Goal: Obtain resource: Download file/media

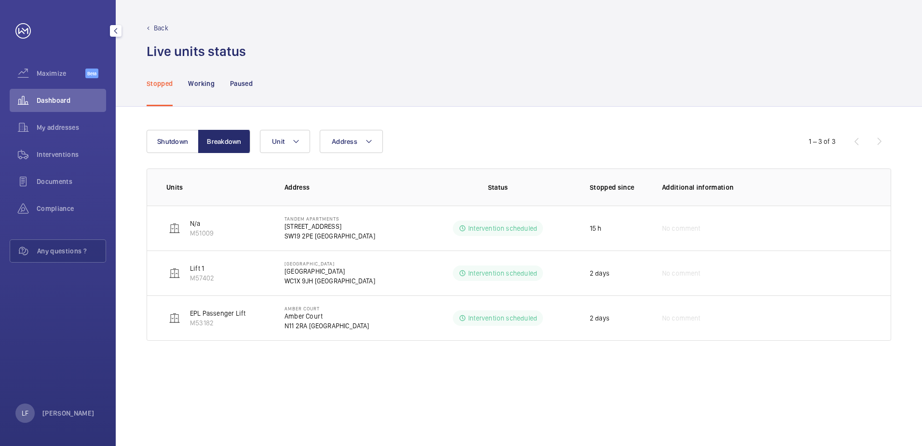
click at [43, 104] on span "Dashboard" at bounding box center [71, 101] width 69 height 10
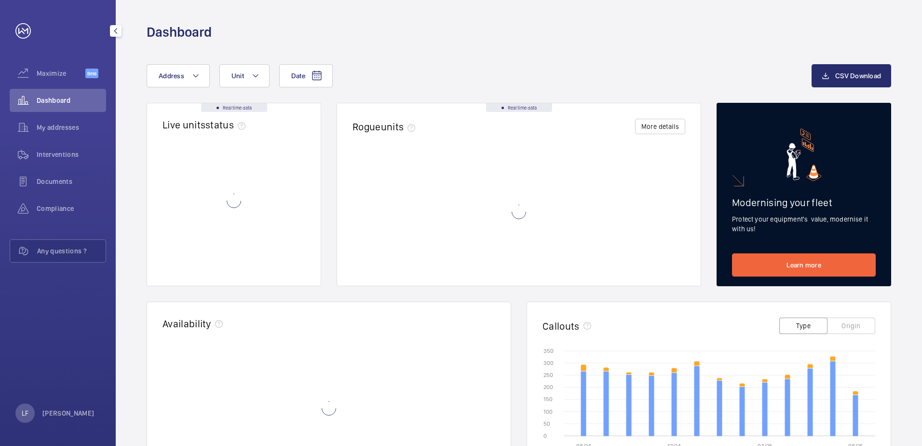
click at [51, 105] on div "Dashboard" at bounding box center [58, 100] width 96 height 23
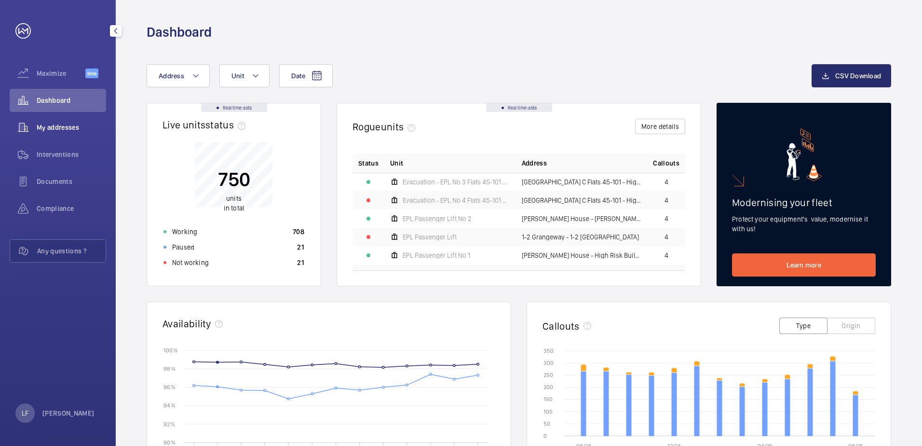
click at [68, 132] on span "My addresses" at bounding box center [71, 128] width 69 height 10
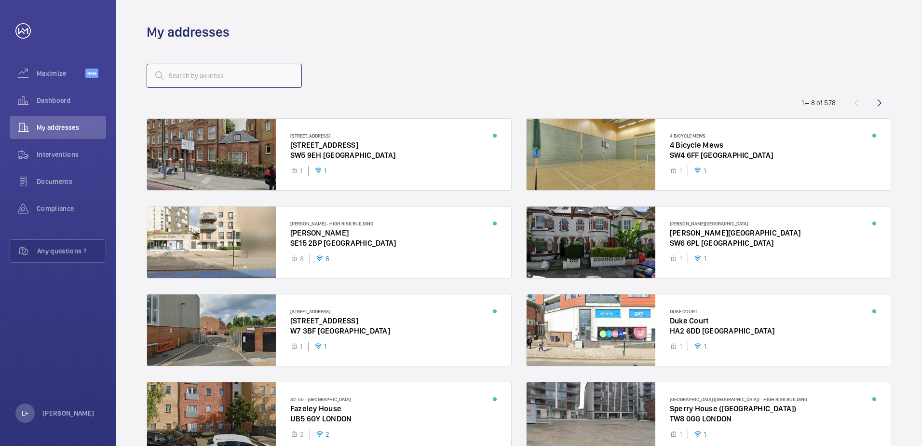
click at [199, 79] on input "text" at bounding box center [224, 76] width 155 height 24
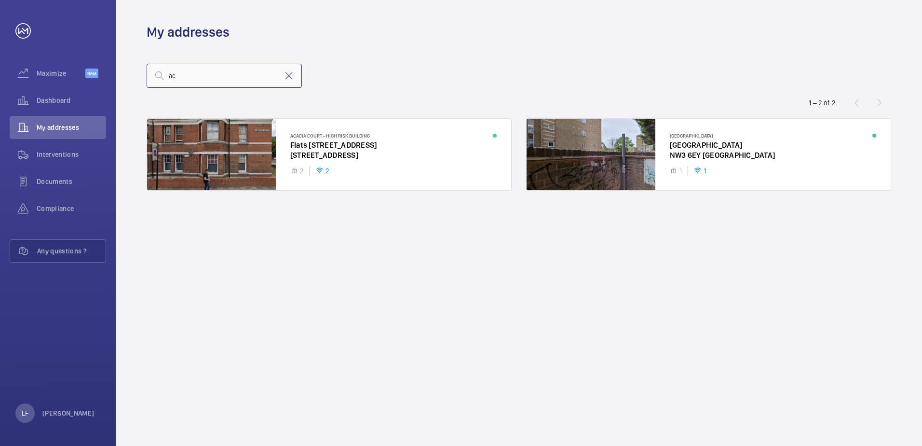
type input "a"
type input "ac"
click at [316, 153] on div at bounding box center [329, 154] width 364 height 71
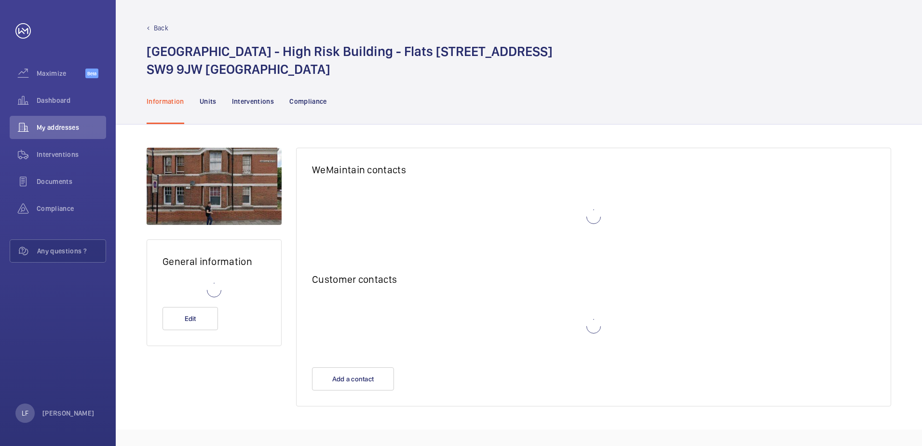
click at [262, 73] on h1 "[GEOGRAPHIC_DATA] - High Risk Building - Flats [STREET_ADDRESS]" at bounding box center [350, 60] width 406 height 36
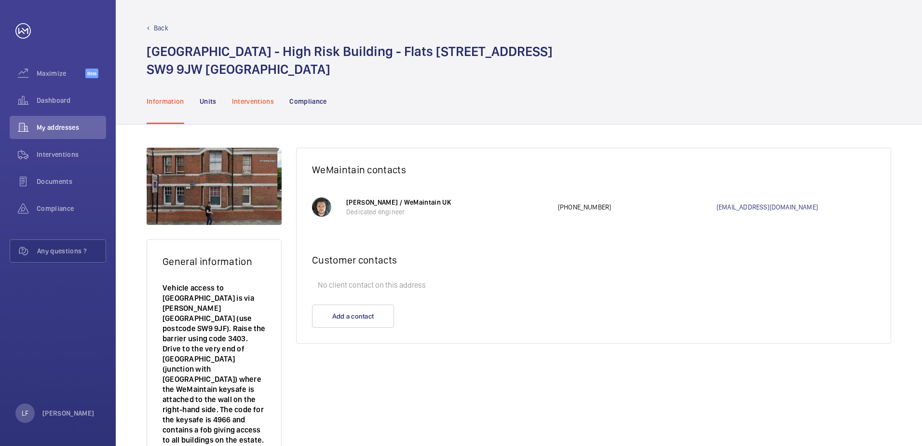
click at [257, 95] on div "Interventions" at bounding box center [253, 101] width 42 height 46
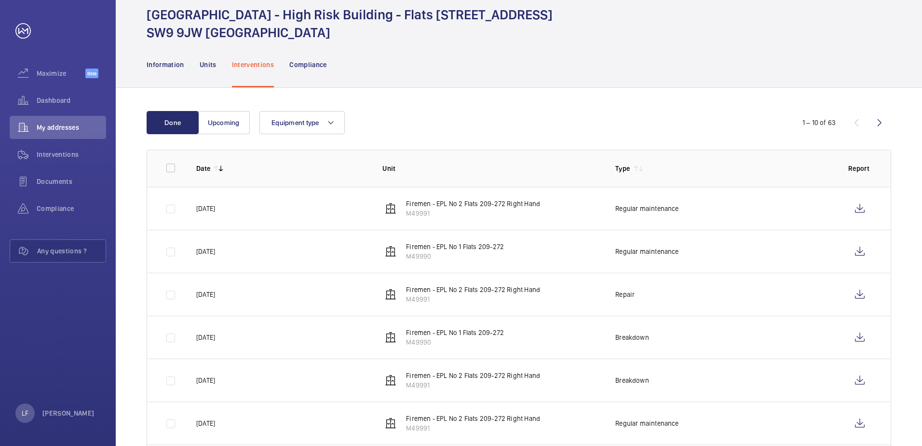
scroll to position [96, 0]
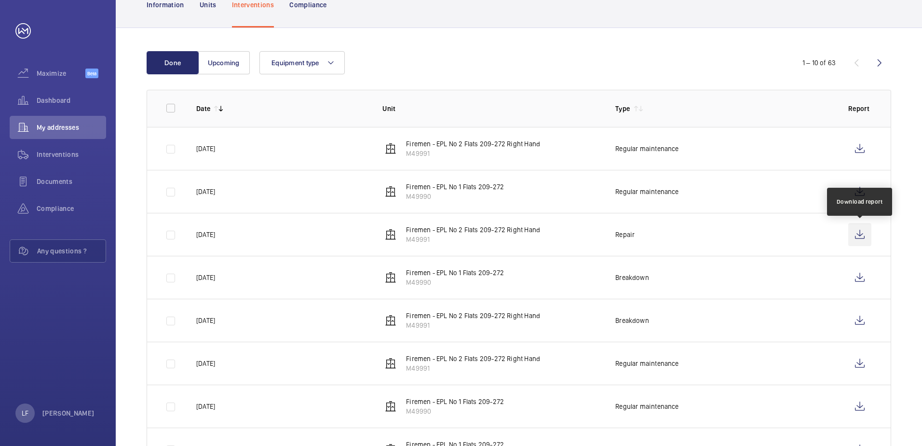
click at [850, 236] on wm-front-icon-button at bounding box center [860, 234] width 23 height 23
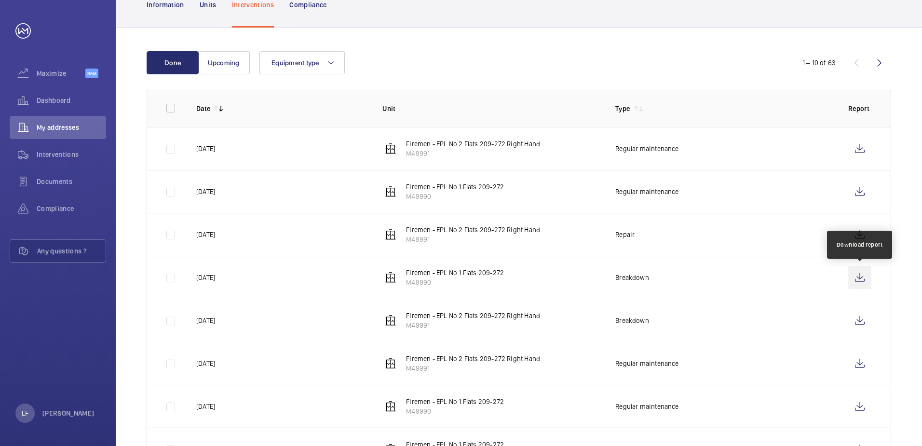
click at [854, 279] on wm-front-icon-button at bounding box center [860, 277] width 23 height 23
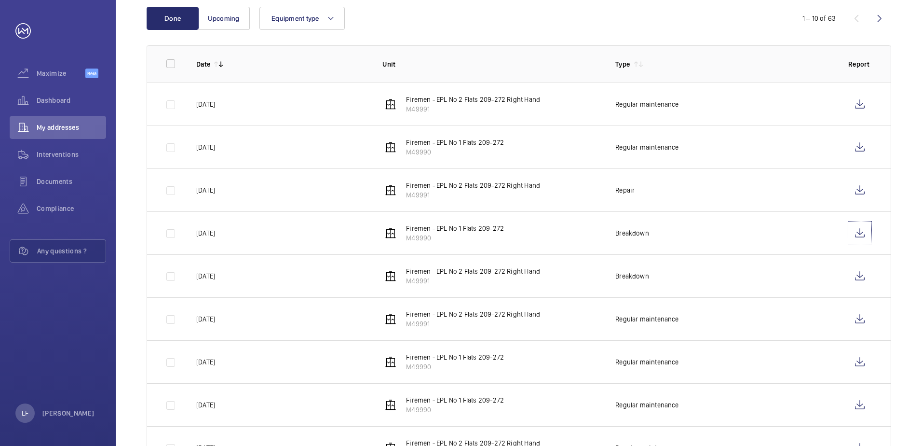
scroll to position [145, 0]
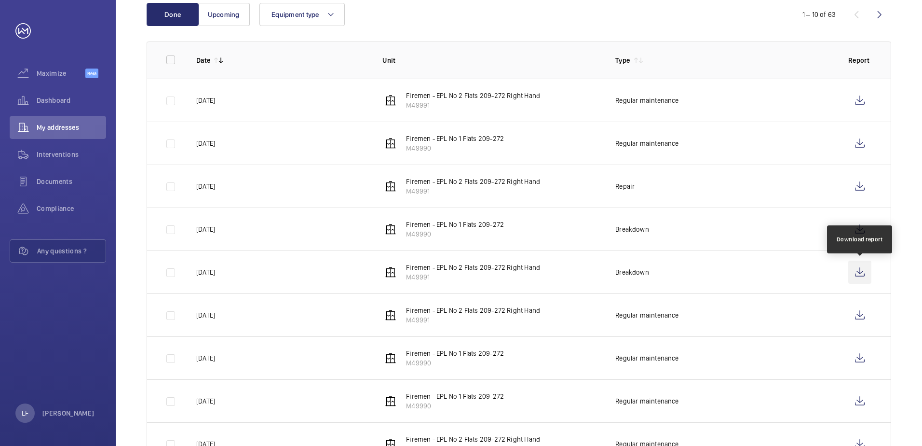
click at [867, 275] on wm-front-icon-button at bounding box center [860, 272] width 23 height 23
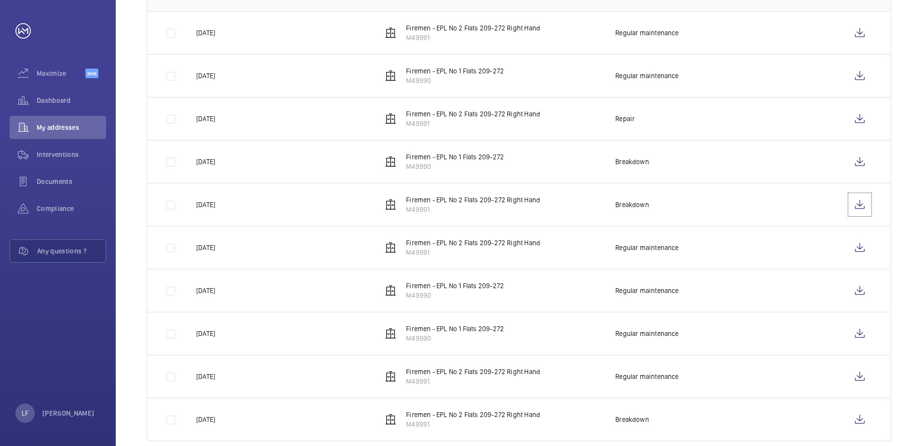
scroll to position [231, 0]
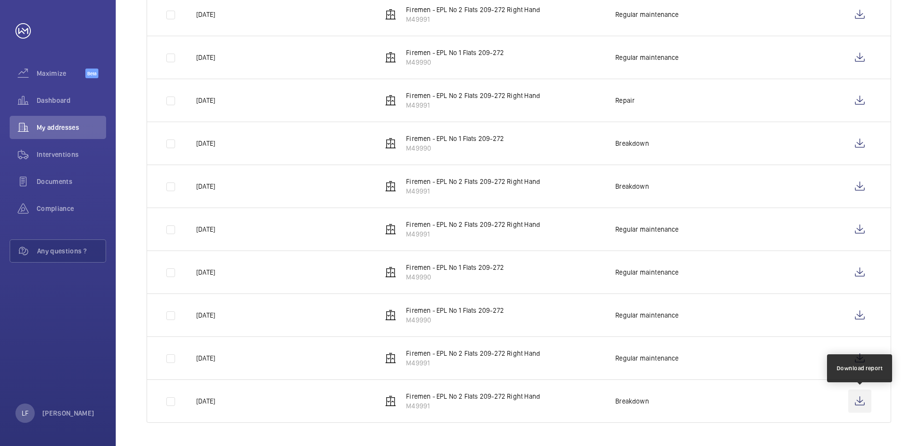
click at [856, 398] on wm-front-icon-button at bounding box center [860, 400] width 23 height 23
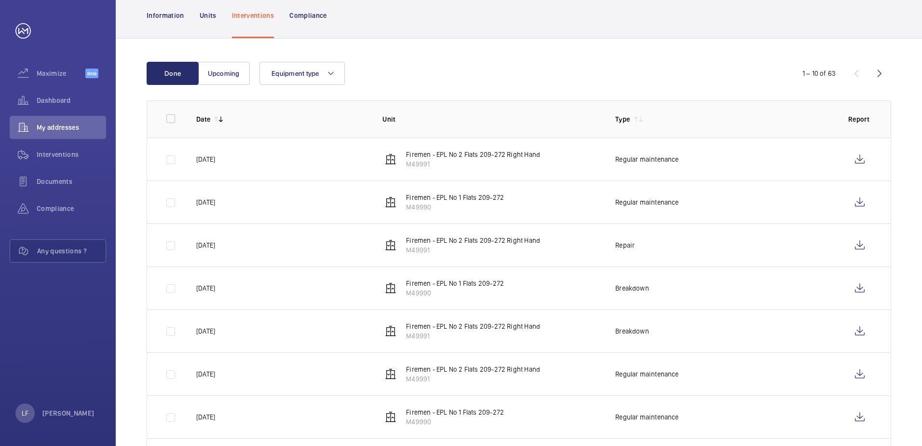
scroll to position [0, 0]
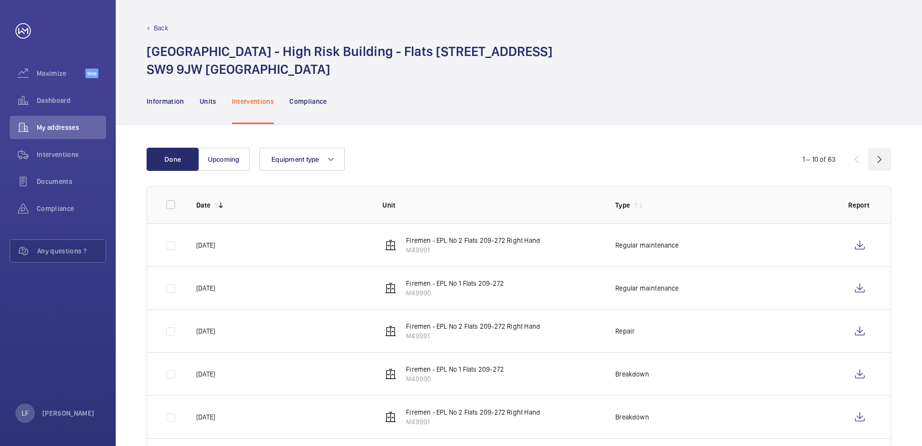
click at [878, 153] on wm-front-icon-button at bounding box center [879, 159] width 23 height 23
click at [65, 101] on span "Dashboard" at bounding box center [71, 101] width 69 height 10
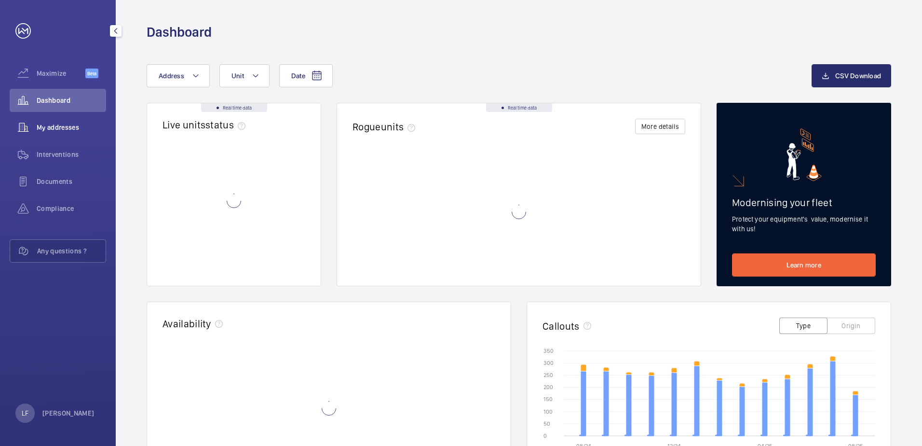
click at [54, 129] on span "My addresses" at bounding box center [71, 128] width 69 height 10
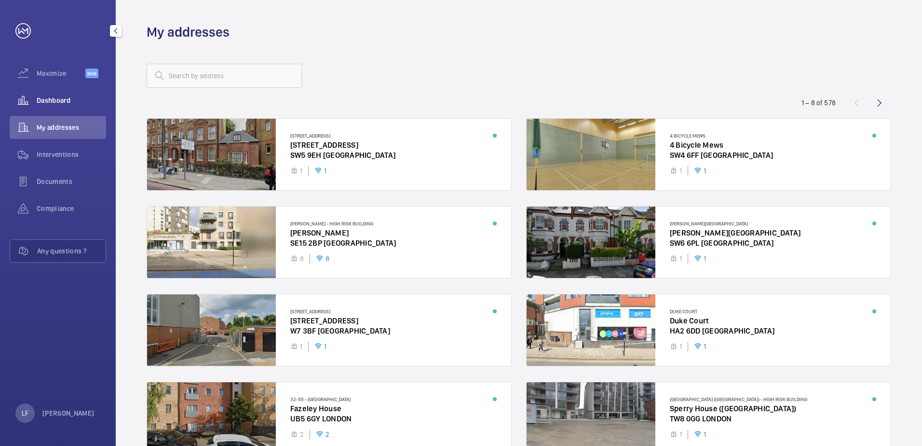
click at [46, 109] on div "Dashboard" at bounding box center [58, 100] width 96 height 23
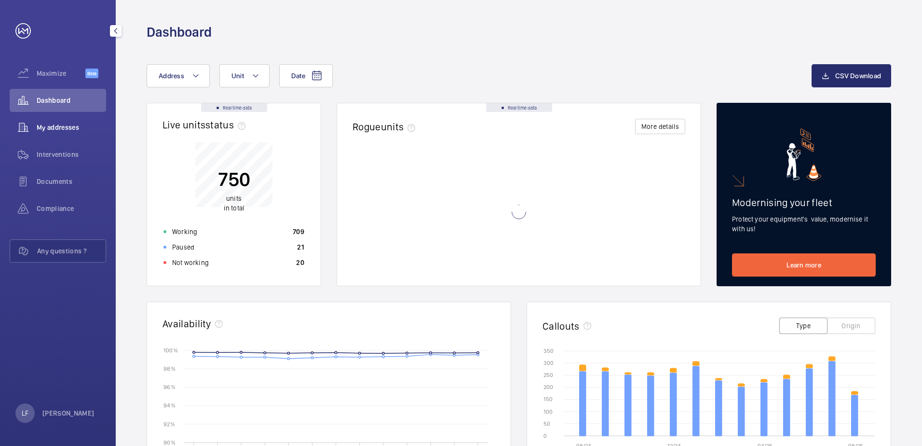
click at [48, 126] on span "My addresses" at bounding box center [71, 128] width 69 height 10
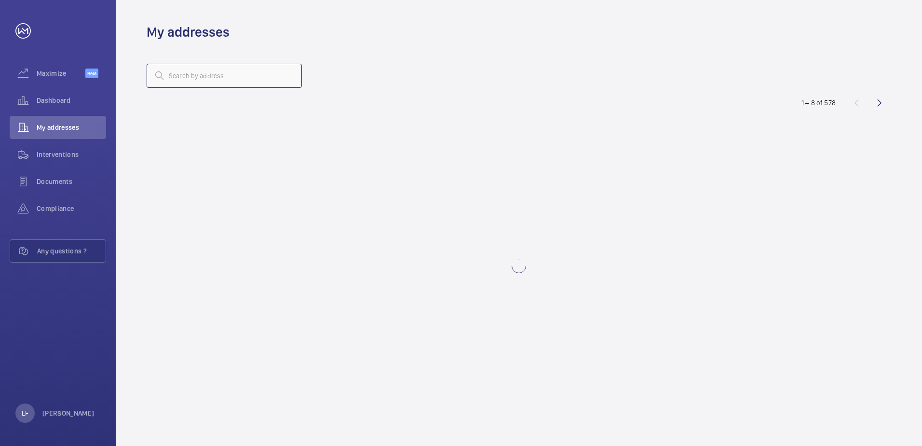
click at [179, 86] on input "text" at bounding box center [224, 76] width 155 height 24
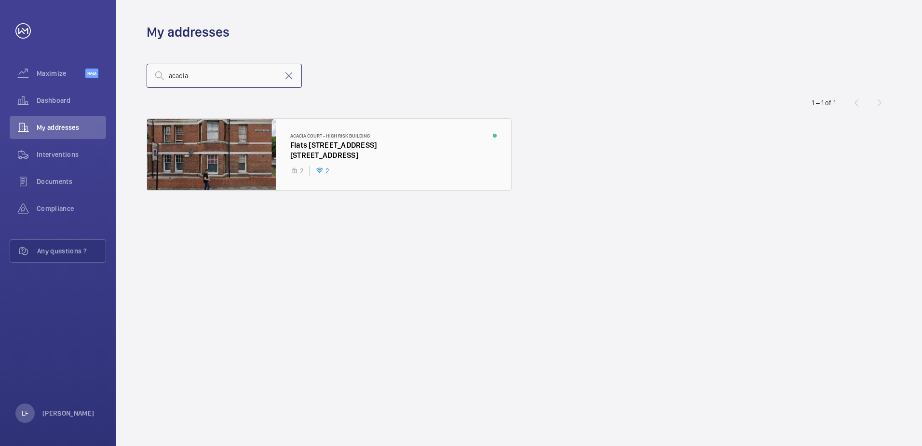
type input "acacia"
click at [302, 146] on div at bounding box center [329, 154] width 364 height 71
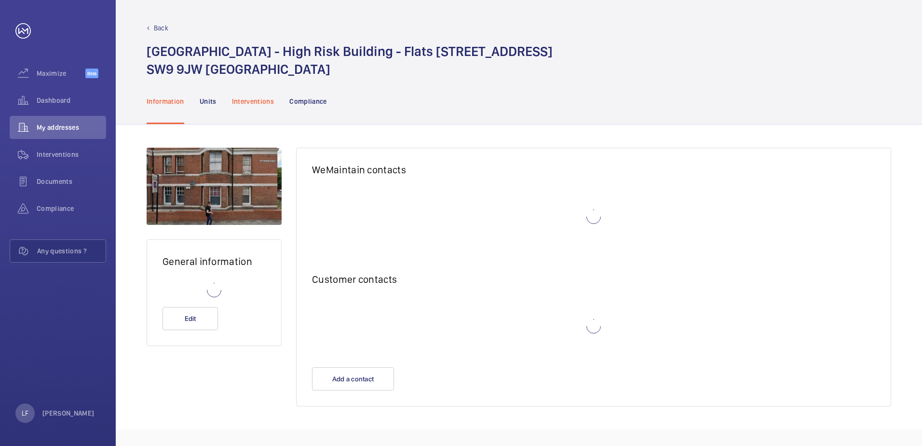
click at [265, 105] on p "Interventions" at bounding box center [253, 101] width 42 height 10
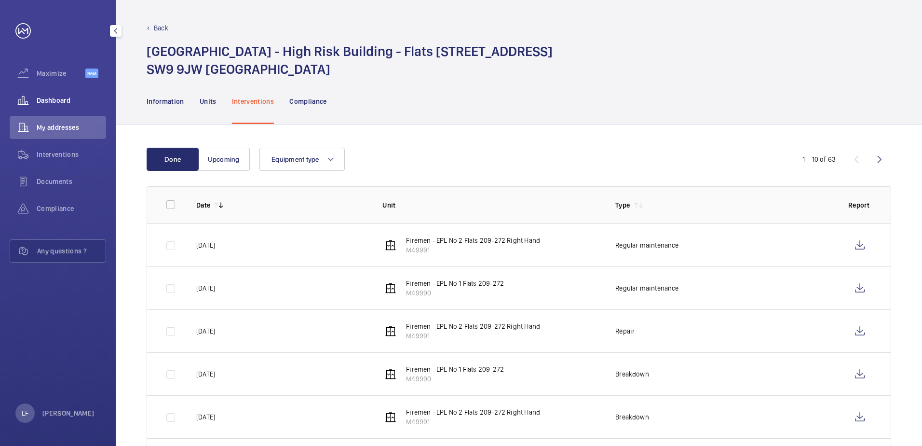
click at [45, 98] on span "Dashboard" at bounding box center [71, 101] width 69 height 10
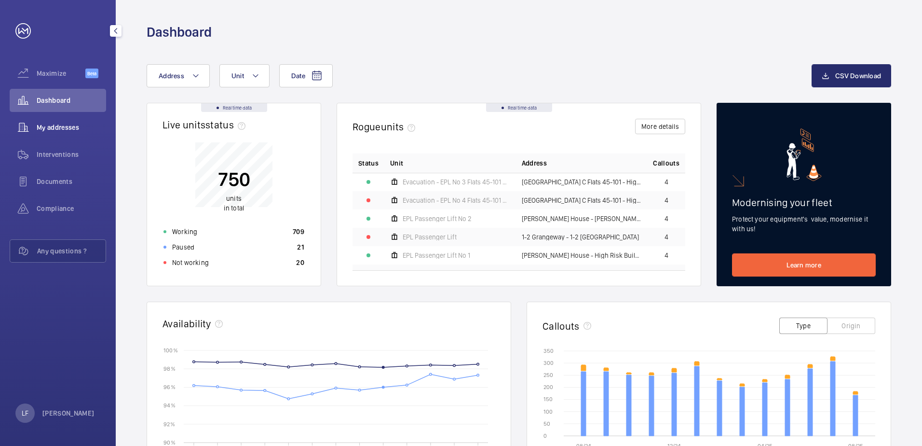
click at [36, 128] on wm-front-icon-button at bounding box center [23, 127] width 27 height 23
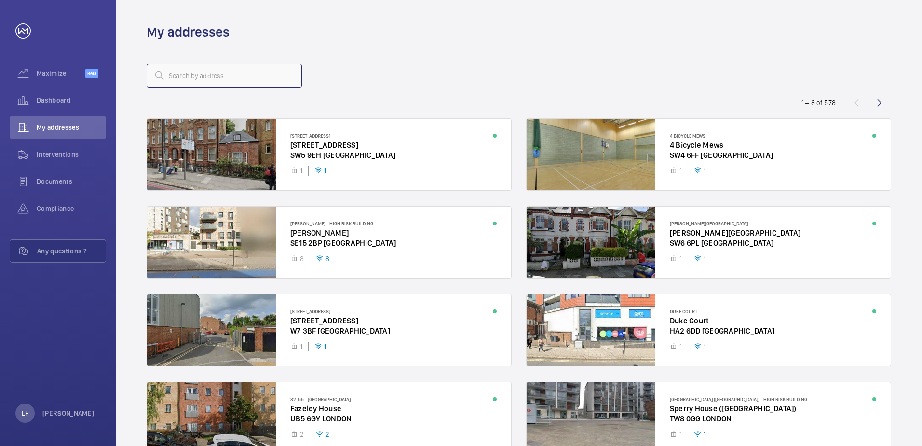
click at [193, 79] on input "text" at bounding box center [224, 76] width 155 height 24
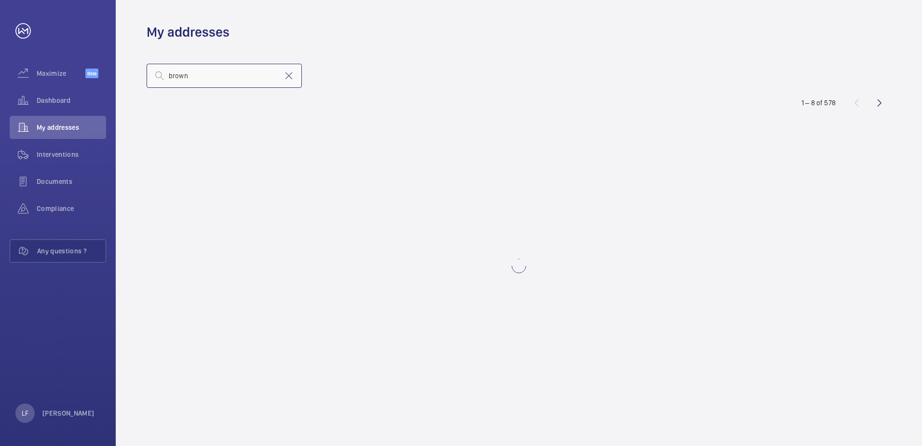
type input "[PERSON_NAME]"
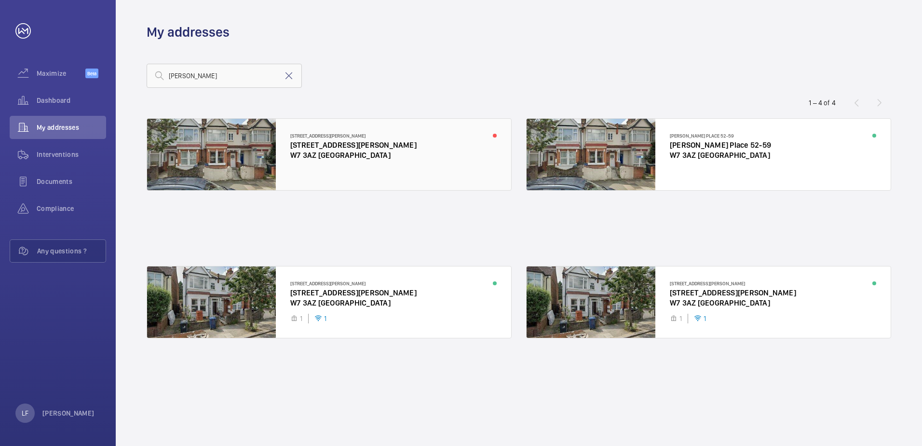
click at [335, 152] on div at bounding box center [329, 154] width 364 height 71
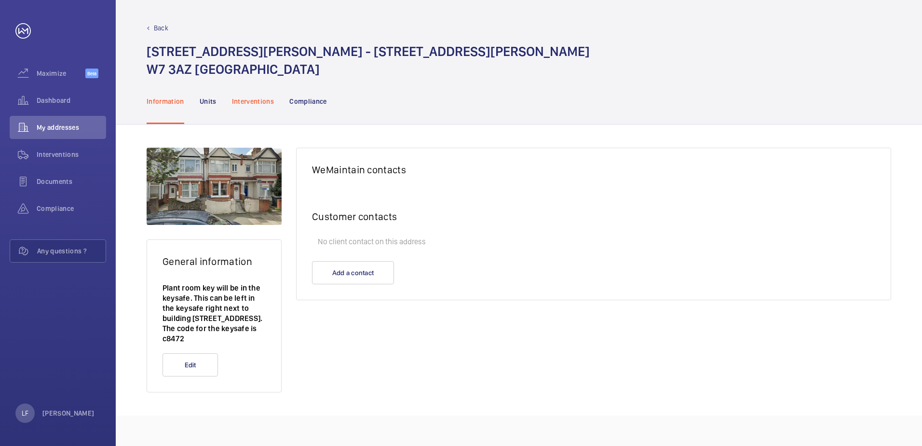
click at [244, 102] on p "Interventions" at bounding box center [253, 101] width 42 height 10
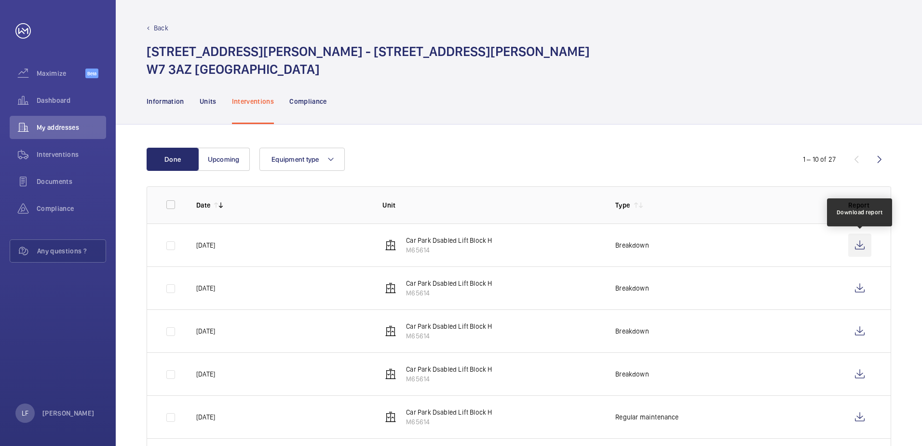
click at [866, 242] on wm-front-icon-button at bounding box center [860, 245] width 23 height 23
click at [852, 242] on wm-front-icon-button at bounding box center [860, 245] width 23 height 23
click at [55, 95] on div "Dashboard" at bounding box center [58, 100] width 96 height 23
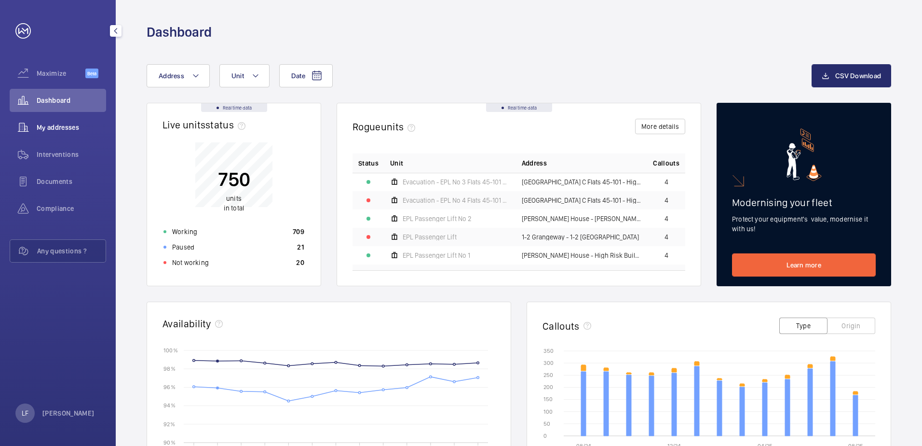
click at [58, 132] on span "My addresses" at bounding box center [71, 128] width 69 height 10
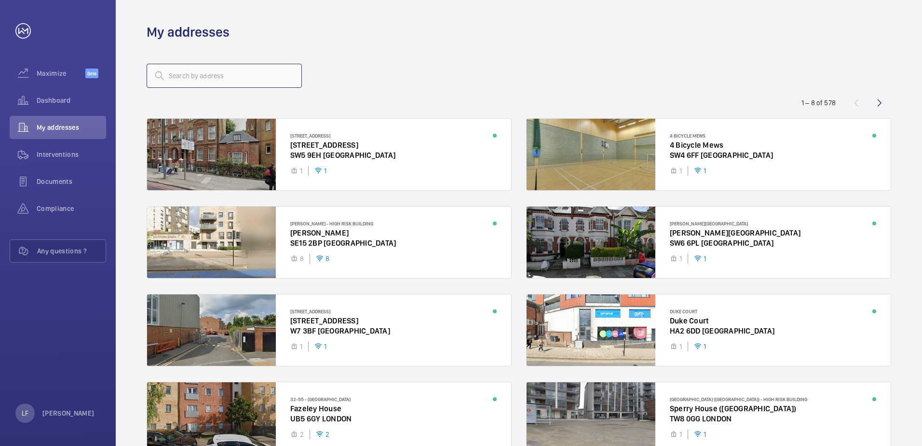
click at [194, 81] on input "text" at bounding box center [224, 76] width 155 height 24
click at [180, 79] on input "text" at bounding box center [224, 76] width 155 height 24
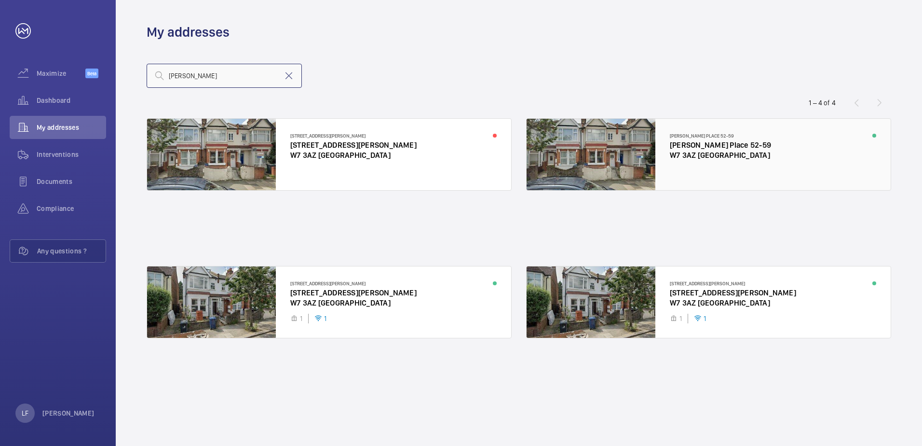
type input "[PERSON_NAME]"
click at [693, 154] on div at bounding box center [709, 154] width 364 height 71
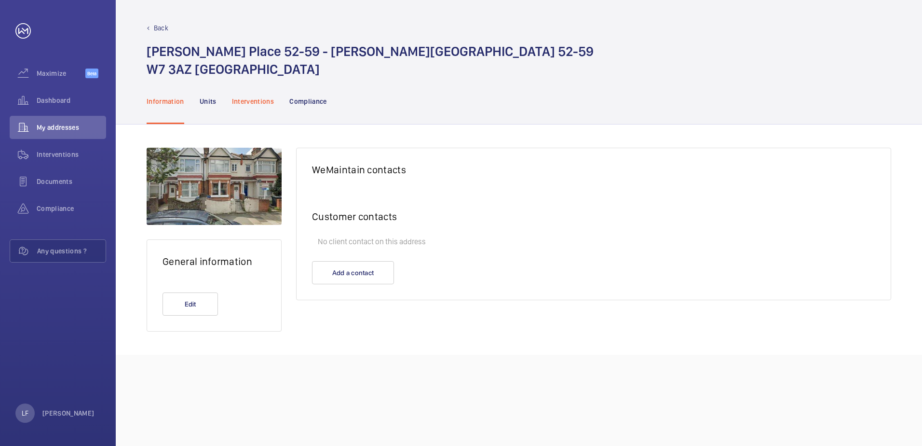
click at [263, 102] on p "Interventions" at bounding box center [253, 101] width 42 height 10
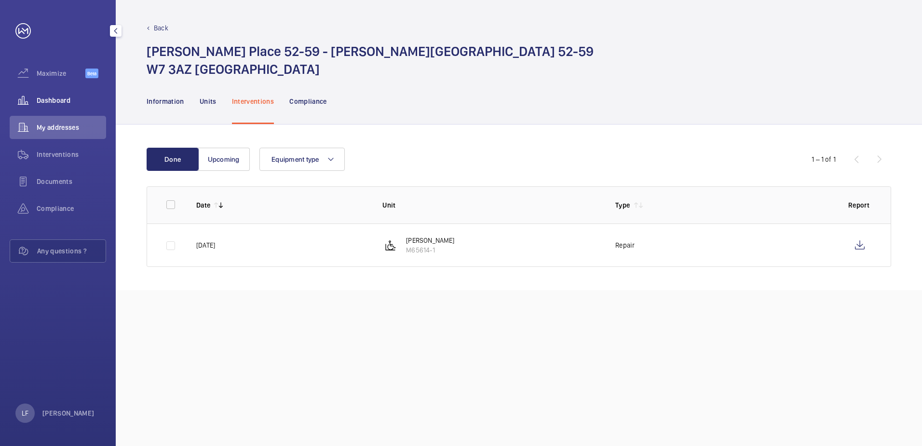
click at [60, 98] on span "Dashboard" at bounding box center [71, 101] width 69 height 10
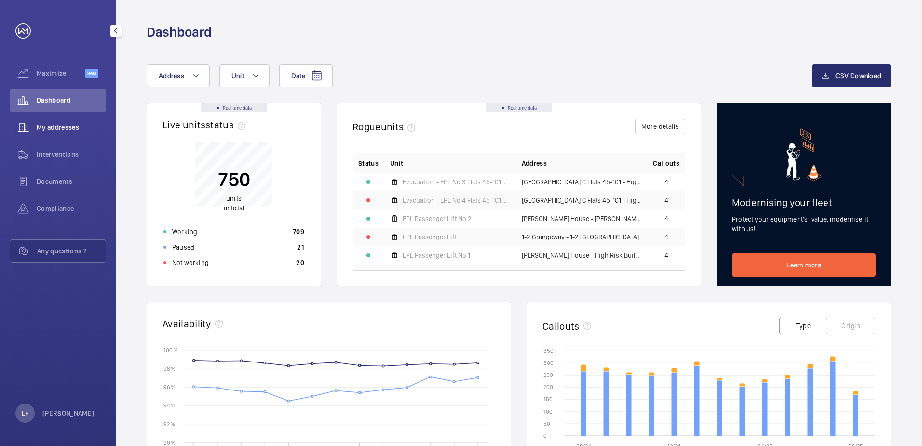
click at [75, 124] on span "My addresses" at bounding box center [71, 128] width 69 height 10
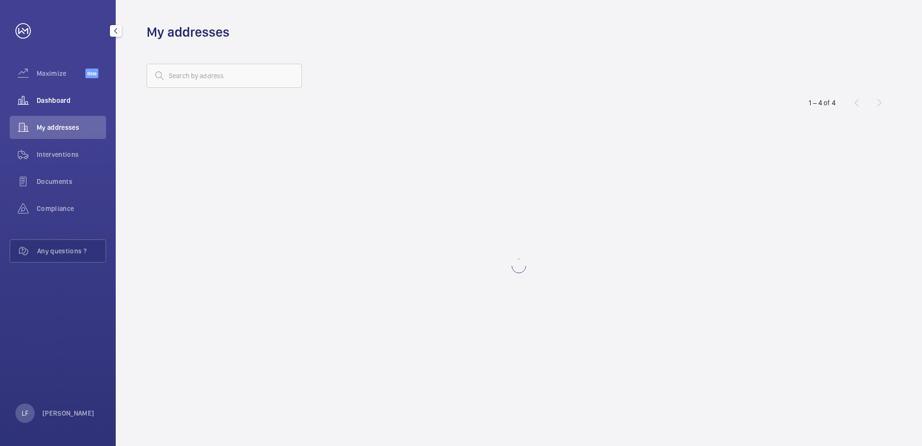
click at [66, 98] on span "Dashboard" at bounding box center [71, 101] width 69 height 10
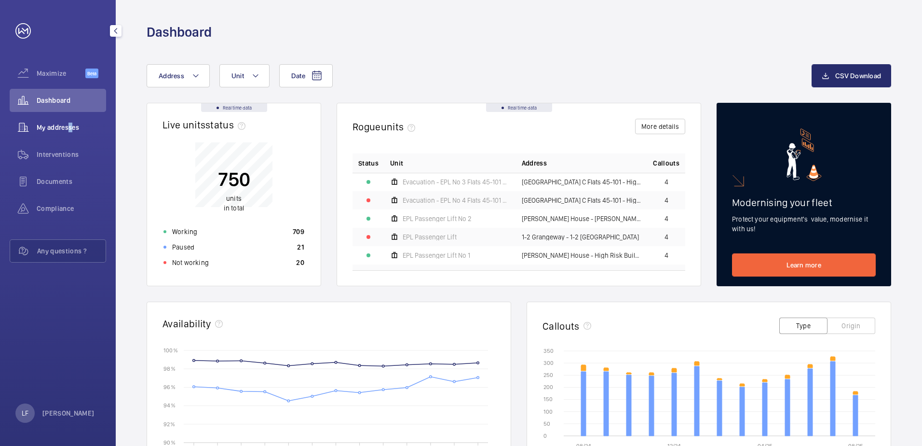
click at [67, 125] on span "My addresses" at bounding box center [71, 128] width 69 height 10
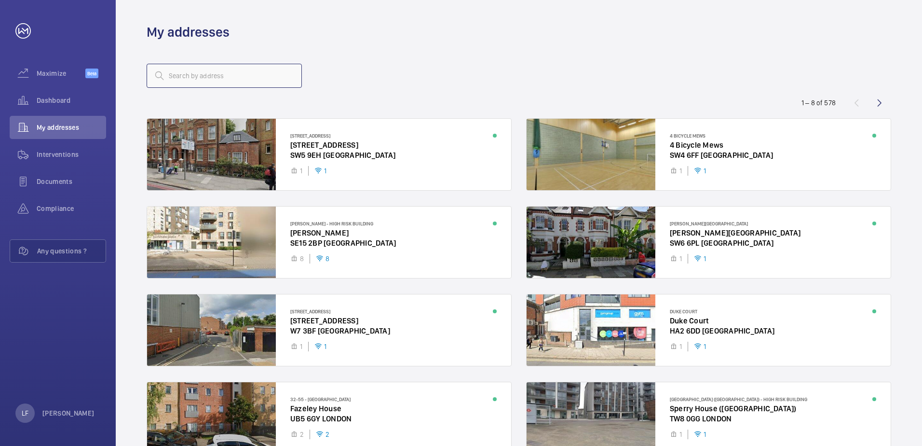
drag, startPoint x: 67, startPoint y: 125, endPoint x: 176, endPoint y: 76, distance: 119.2
click at [176, 76] on input "text" at bounding box center [224, 76] width 155 height 24
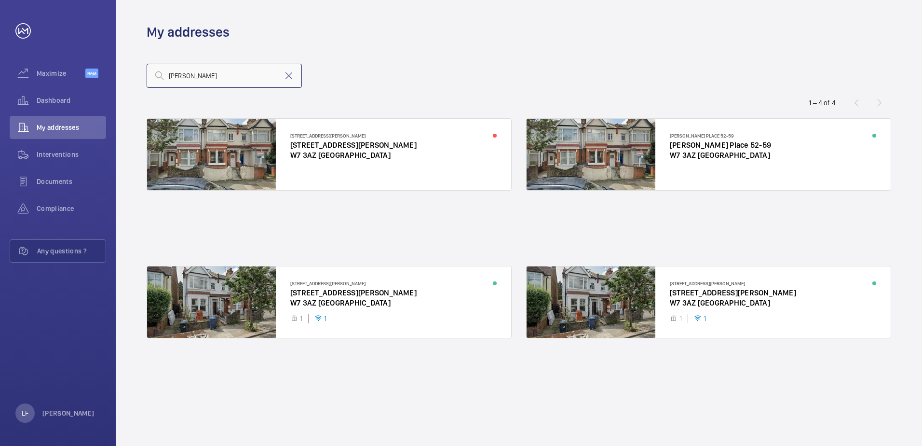
click at [211, 79] on input "[PERSON_NAME]" at bounding box center [224, 76] width 155 height 24
click at [203, 79] on input "[PERSON_NAME]" at bounding box center [224, 76] width 155 height 24
drag, startPoint x: 207, startPoint y: 79, endPoint x: 115, endPoint y: 79, distance: 92.6
click at [115, 79] on mat-sidenav-content "Maximize Beta Dashboard My addresses Interventions Documents Compliance Any que…" at bounding box center [461, 223] width 922 height 446
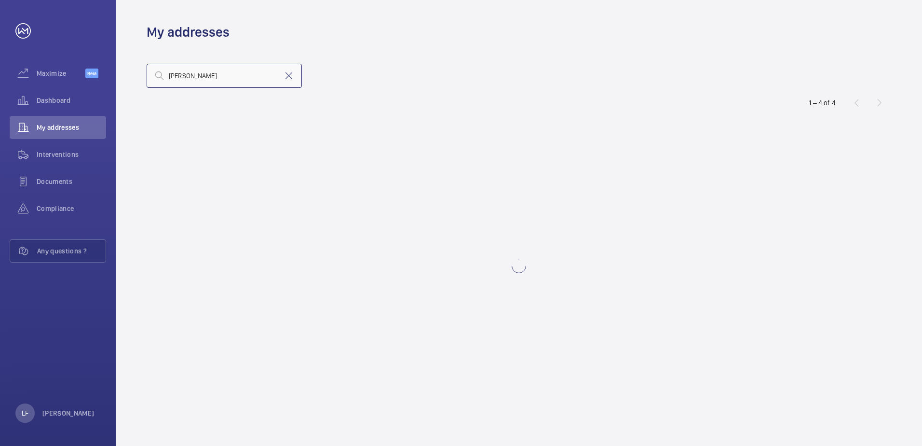
type input "[PERSON_NAME]"
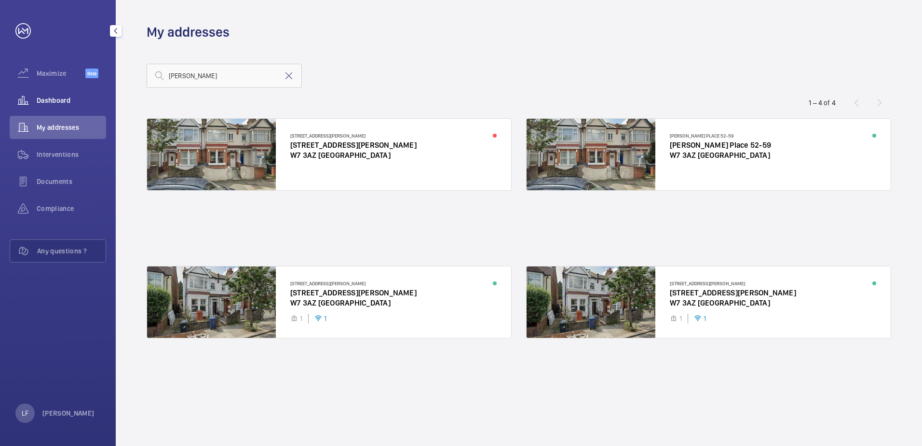
click at [72, 103] on span "Dashboard" at bounding box center [71, 101] width 69 height 10
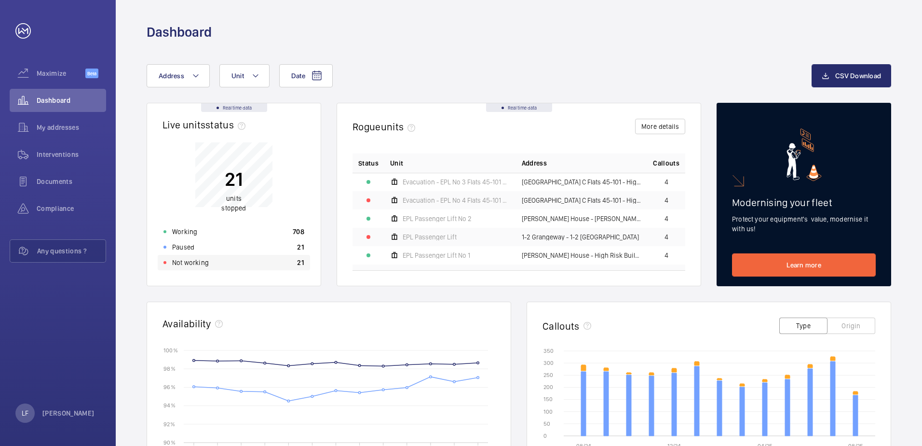
click at [243, 260] on div "Not working 21" at bounding box center [234, 262] width 152 height 15
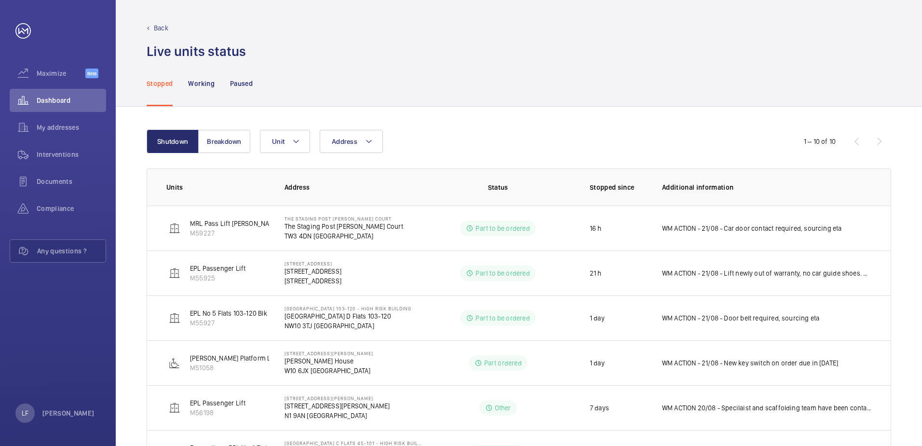
click at [452, 151] on div "Address Unit" at bounding box center [518, 141] width 516 height 23
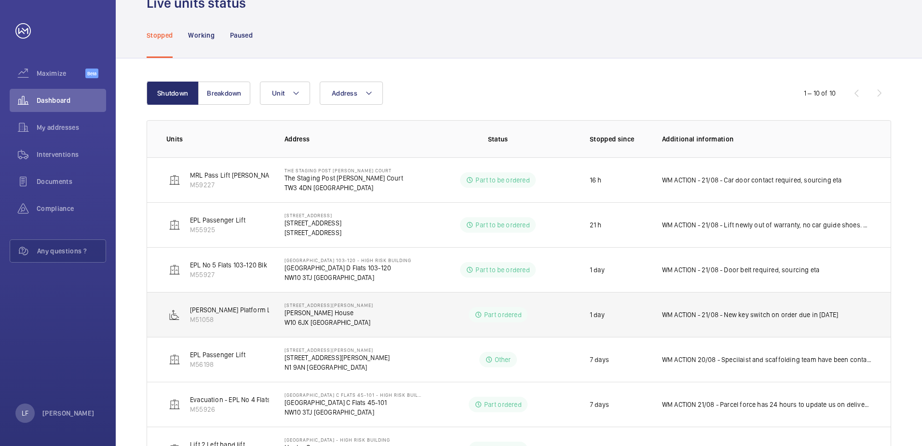
scroll to position [96, 0]
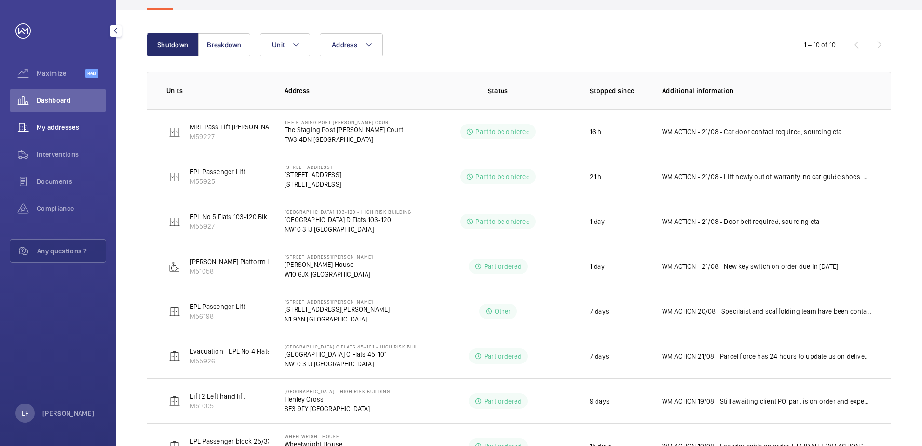
click at [83, 129] on span "My addresses" at bounding box center [71, 128] width 69 height 10
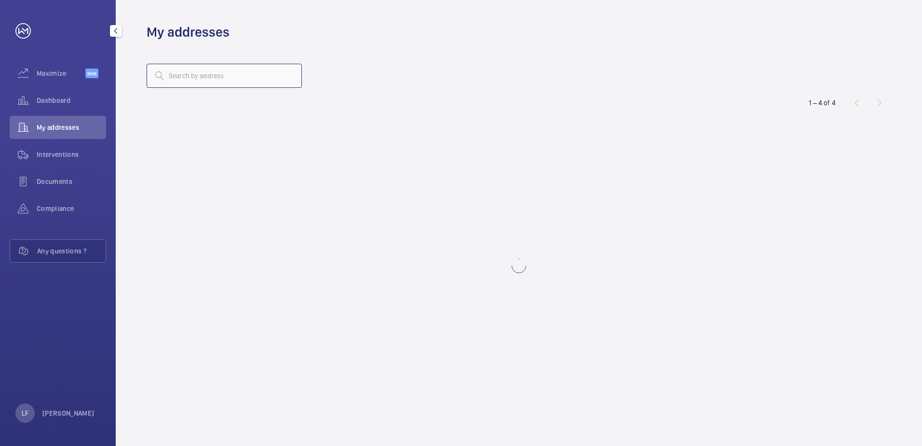
click at [193, 78] on input "text" at bounding box center [224, 76] width 155 height 24
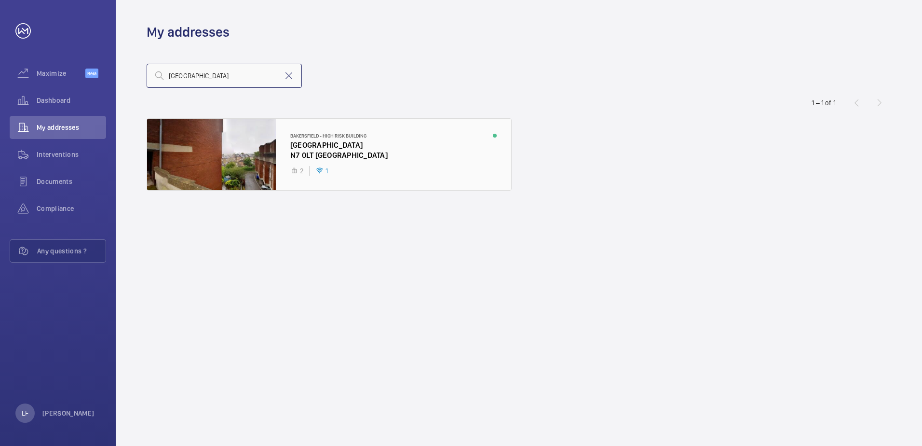
type input "[GEOGRAPHIC_DATA]"
click at [301, 146] on div at bounding box center [329, 154] width 364 height 71
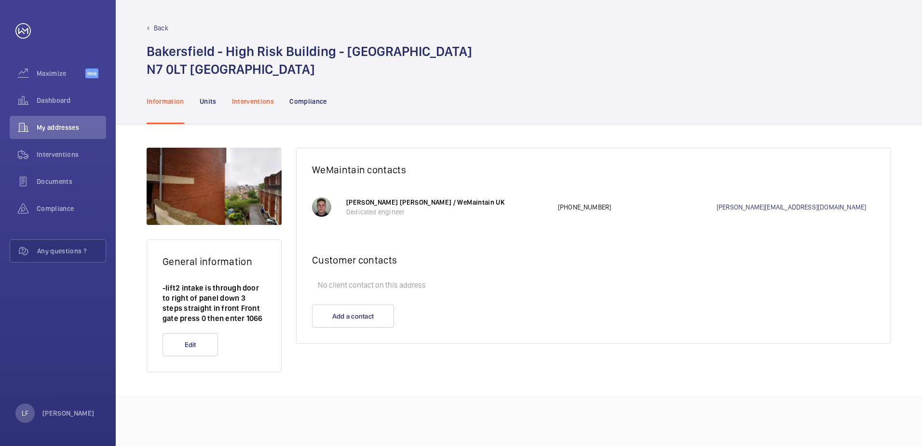
click at [259, 93] on div "Interventions" at bounding box center [253, 101] width 42 height 46
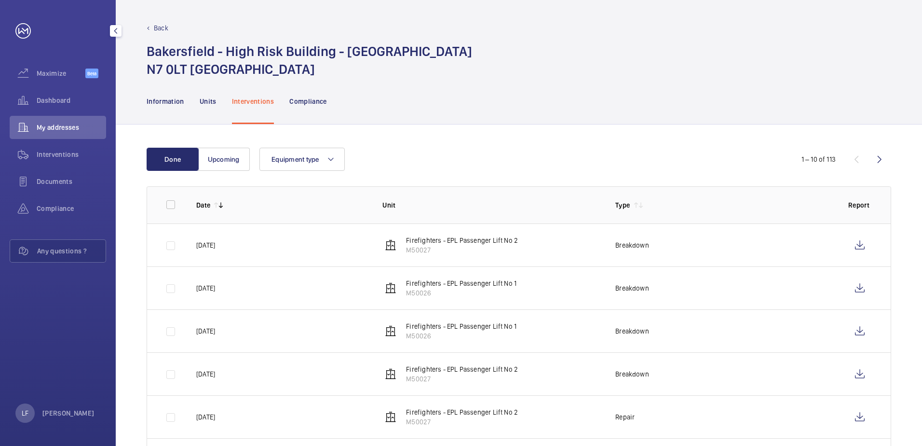
click at [71, 125] on span "My addresses" at bounding box center [71, 128] width 69 height 10
click at [63, 101] on span "Dashboard" at bounding box center [71, 101] width 69 height 10
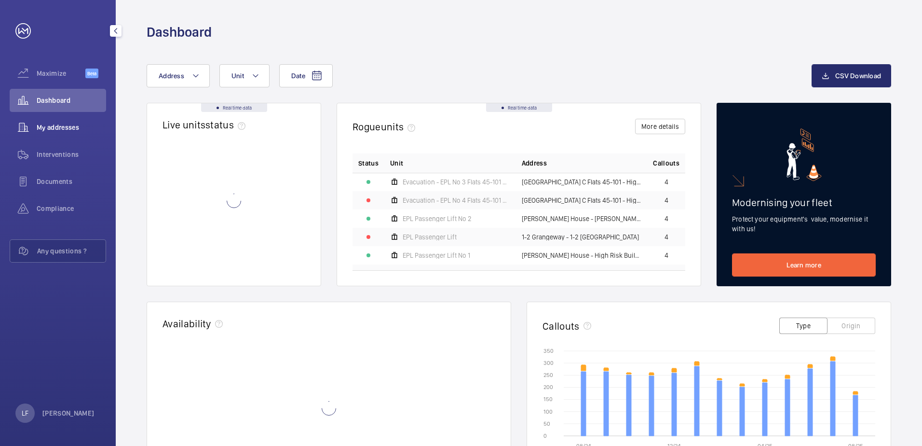
click at [72, 128] on span "My addresses" at bounding box center [71, 128] width 69 height 10
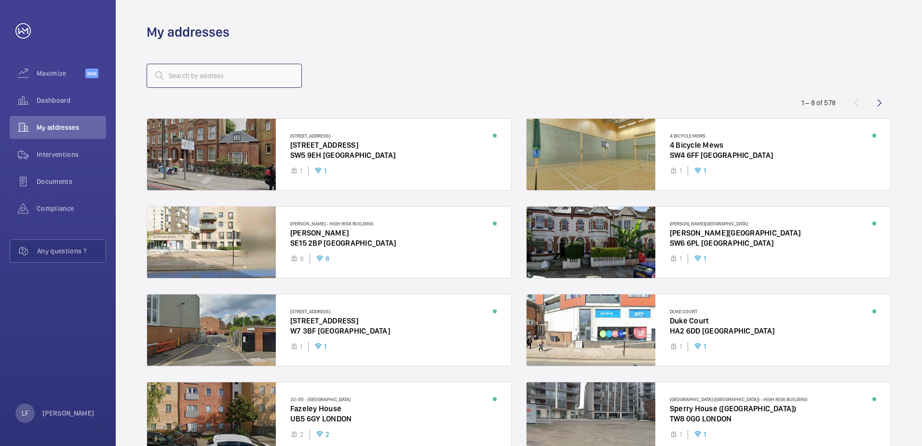
click at [188, 72] on input "text" at bounding box center [224, 76] width 155 height 24
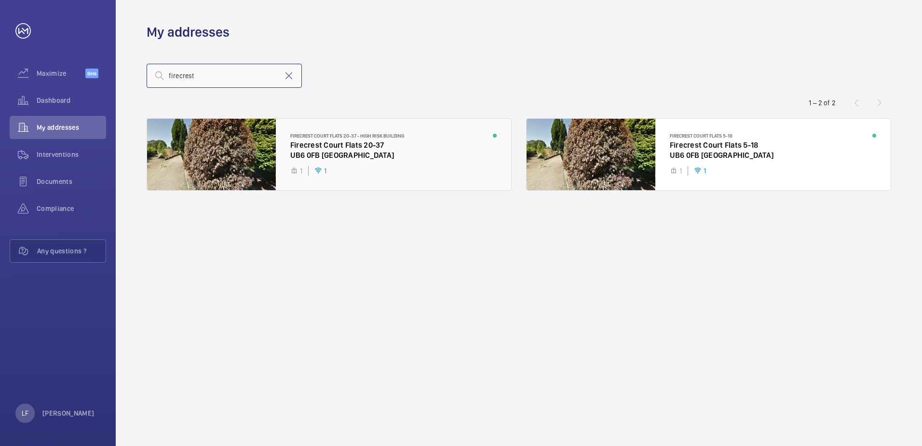
type input "firecrest"
click at [319, 155] on div at bounding box center [329, 154] width 364 height 71
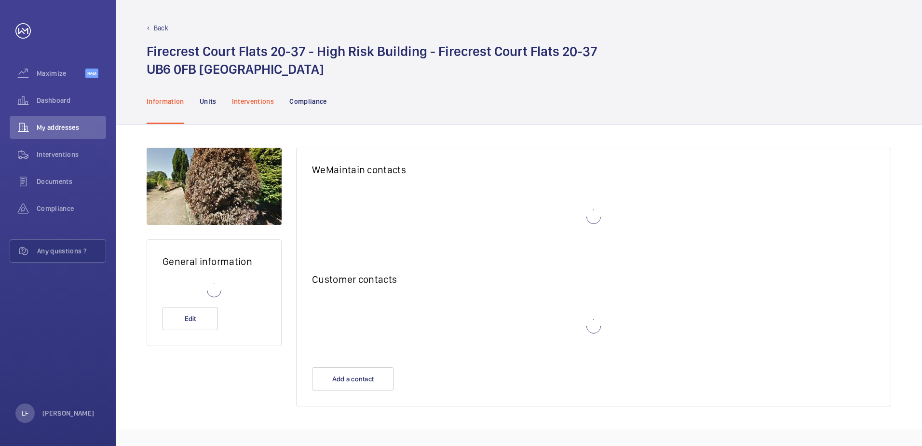
click at [257, 106] on div "Interventions" at bounding box center [253, 101] width 42 height 46
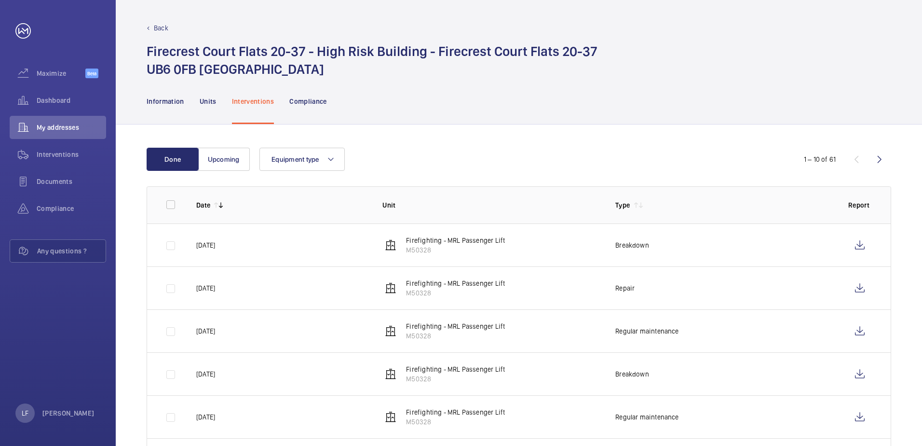
click at [847, 243] on td at bounding box center [862, 244] width 58 height 43
click at [852, 243] on wm-front-icon-button at bounding box center [860, 245] width 23 height 23
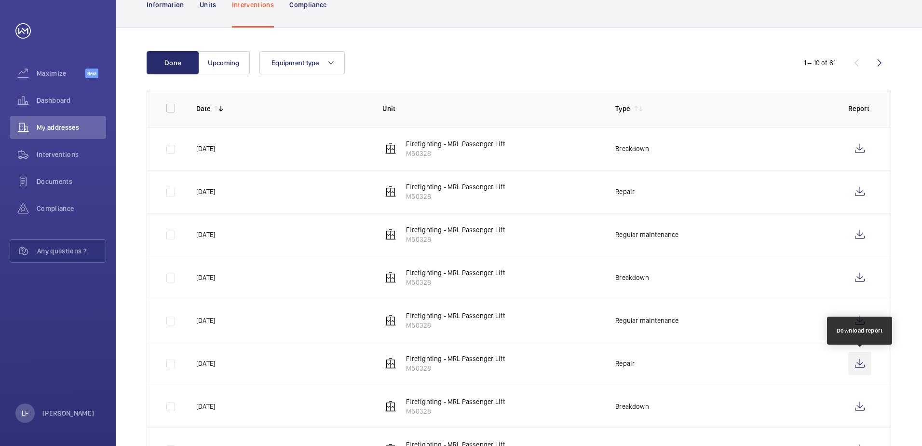
click at [861, 362] on wm-front-icon-button at bounding box center [860, 363] width 23 height 23
click at [68, 102] on span "Dashboard" at bounding box center [71, 101] width 69 height 10
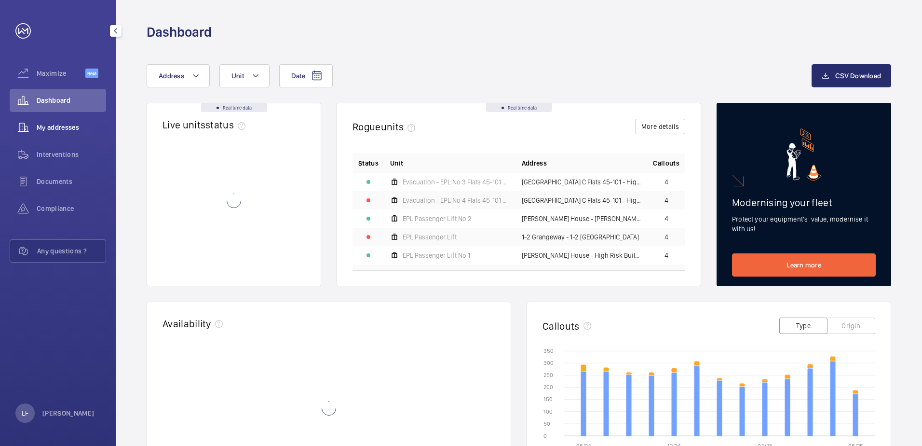
click at [35, 122] on wm-front-icon-button at bounding box center [23, 127] width 27 height 23
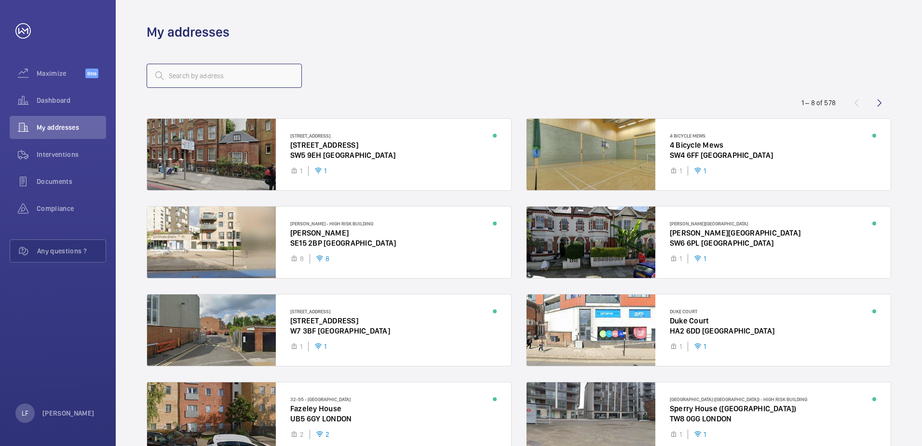
click at [168, 77] on input "text" at bounding box center [224, 76] width 155 height 24
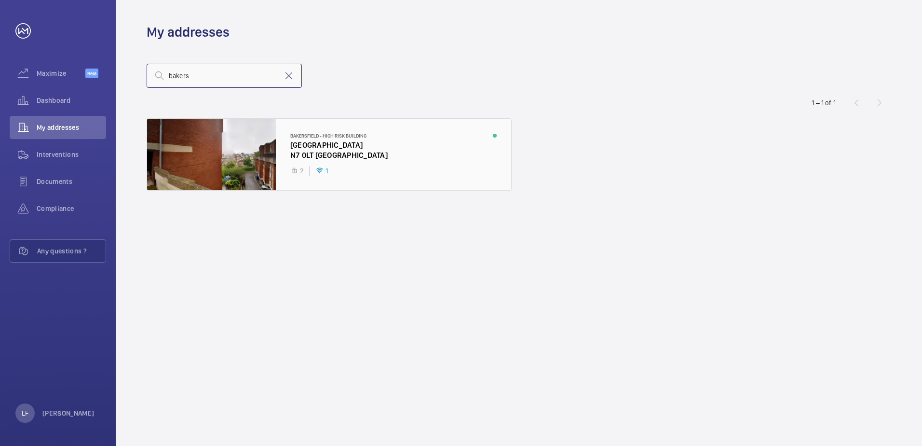
type input "bakers"
click at [305, 143] on div at bounding box center [329, 154] width 364 height 71
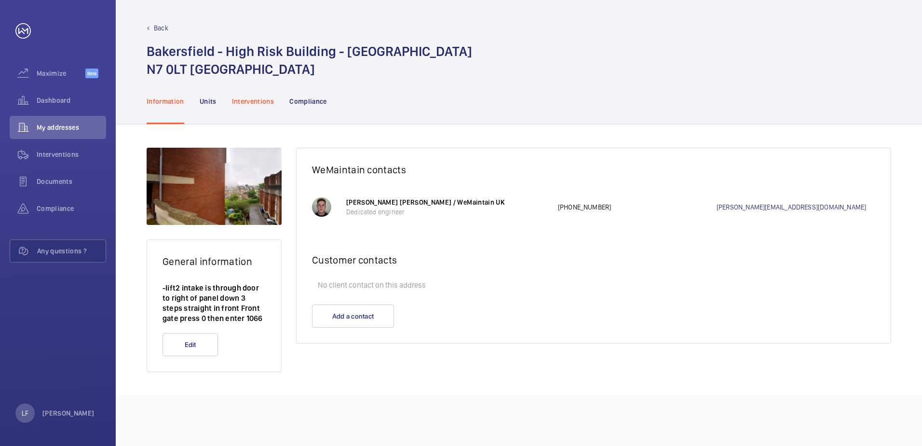
click at [265, 108] on div "Interventions" at bounding box center [253, 101] width 42 height 46
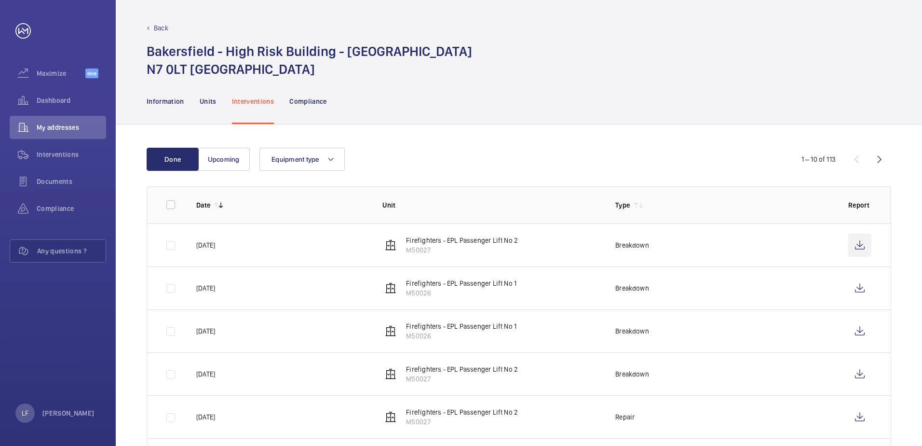
click at [857, 244] on wm-front-icon-button at bounding box center [860, 245] width 23 height 23
click at [182, 105] on p "Information" at bounding box center [166, 101] width 38 height 10
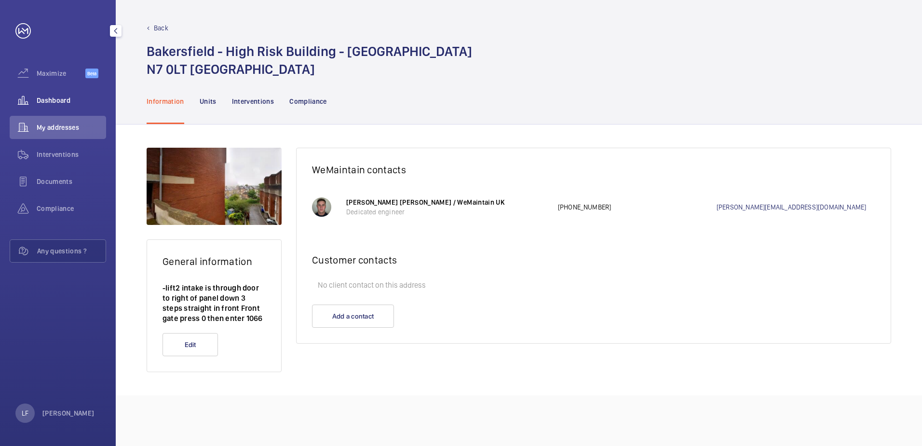
click at [63, 95] on div "Dashboard" at bounding box center [58, 100] width 96 height 23
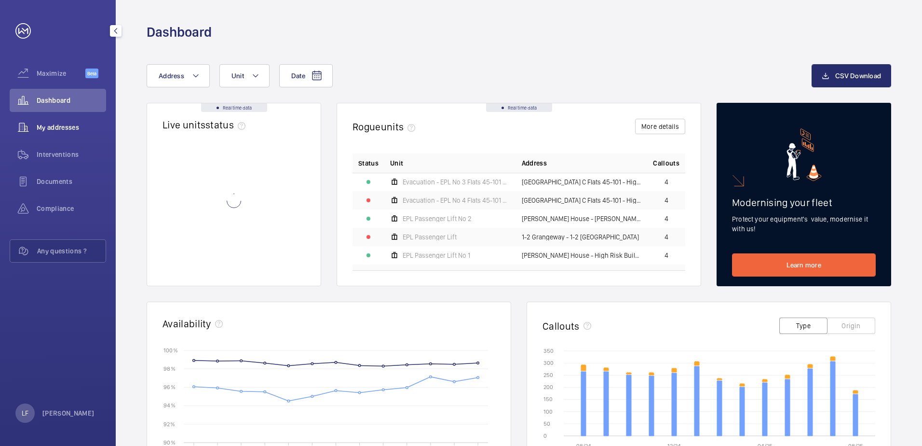
click at [65, 125] on span "My addresses" at bounding box center [71, 128] width 69 height 10
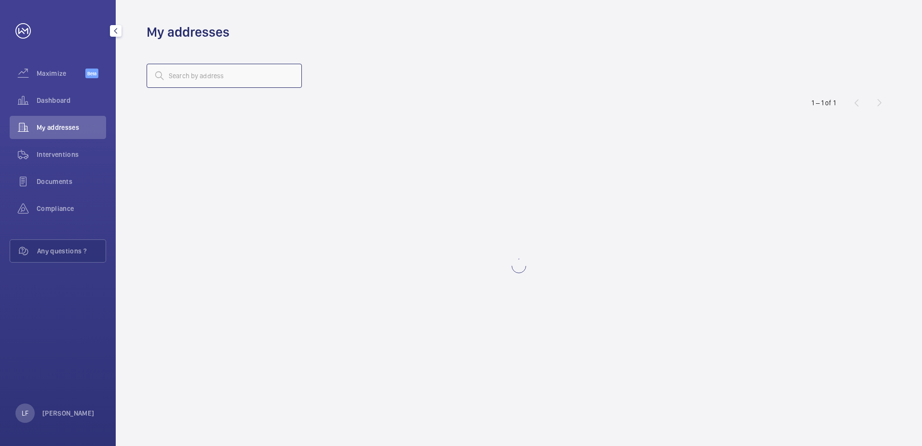
click at [188, 66] on input "text" at bounding box center [224, 76] width 155 height 24
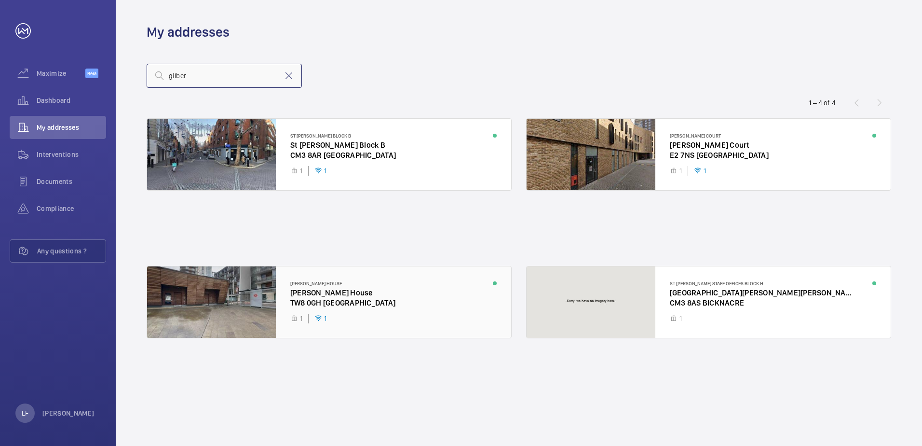
type input "gilber"
click at [324, 300] on div at bounding box center [329, 301] width 364 height 71
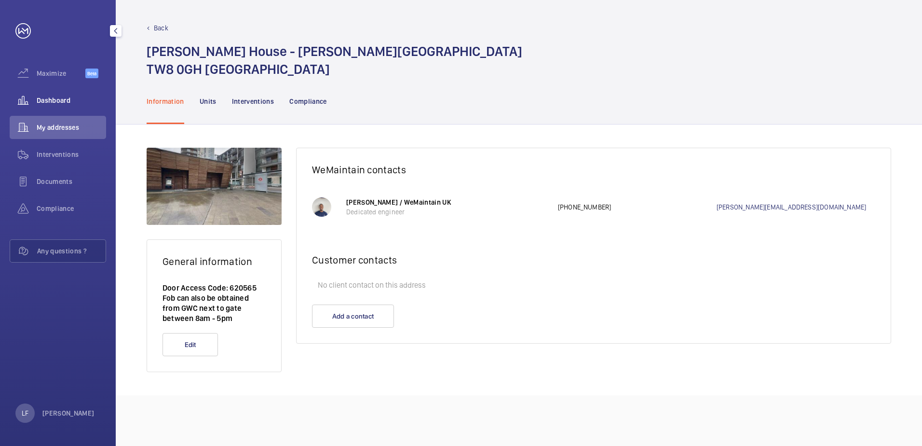
click at [40, 103] on span "Dashboard" at bounding box center [71, 101] width 69 height 10
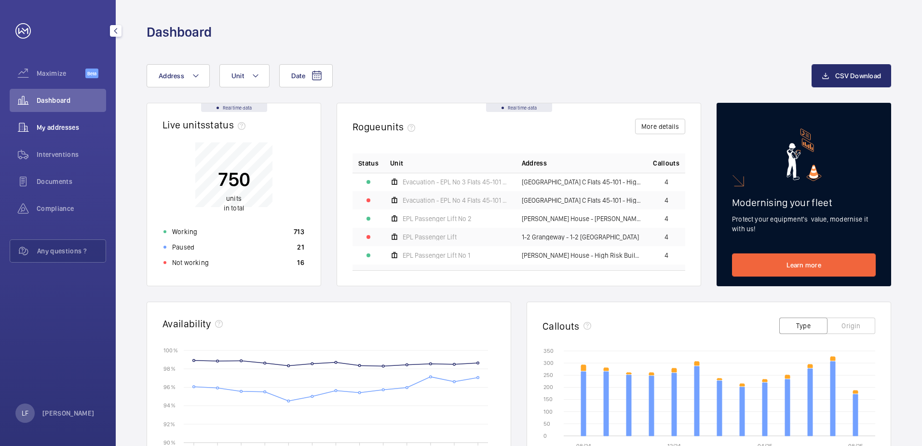
click at [41, 123] on span "My addresses" at bounding box center [71, 128] width 69 height 10
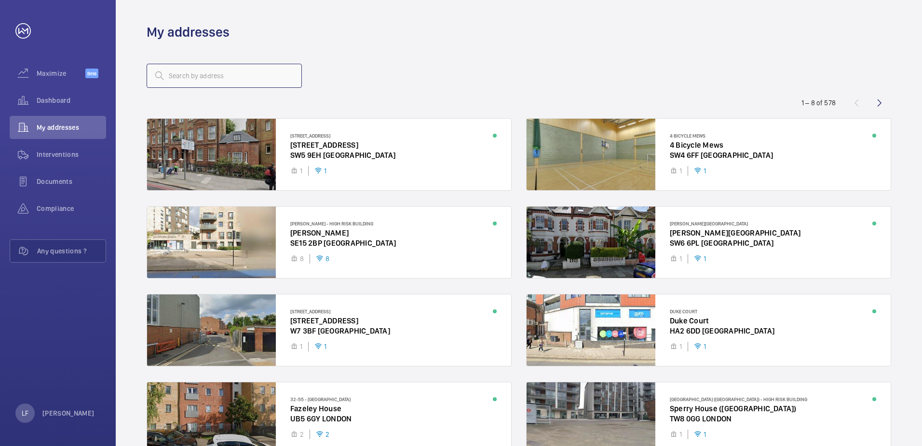
click at [197, 80] on input "text" at bounding box center [224, 76] width 155 height 24
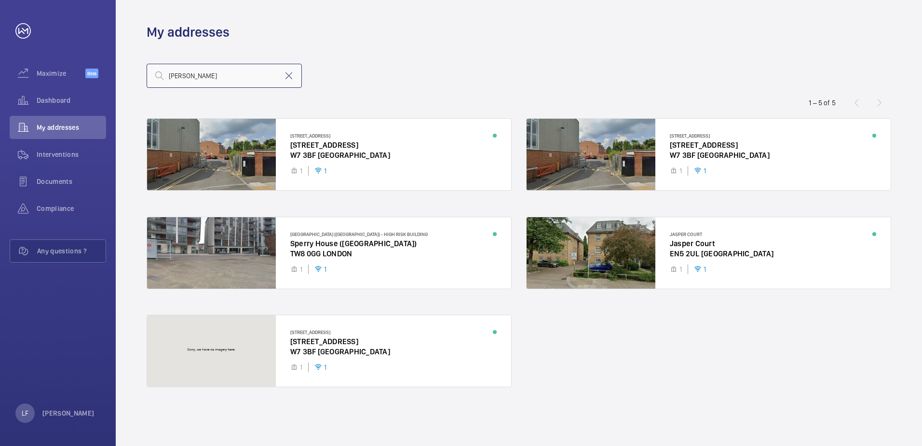
drag, startPoint x: 229, startPoint y: 72, endPoint x: 124, endPoint y: 74, distance: 105.2
click at [124, 74] on wm-front-address-list "[PERSON_NAME] 1 – 5 of 5 29-[GEOGRAPHIC_DATA] [GEOGRAPHIC_DATA][STREET_ADDRESS]…" at bounding box center [519, 243] width 807 height 405
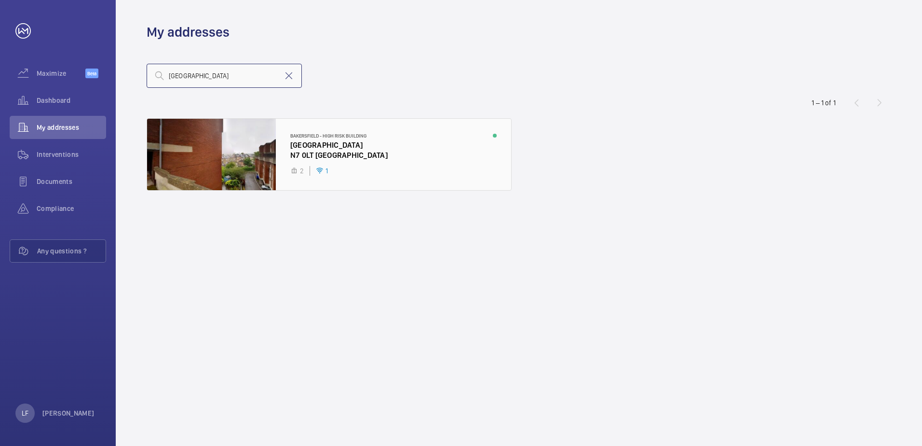
type input "[GEOGRAPHIC_DATA]"
click at [296, 150] on div at bounding box center [329, 154] width 364 height 71
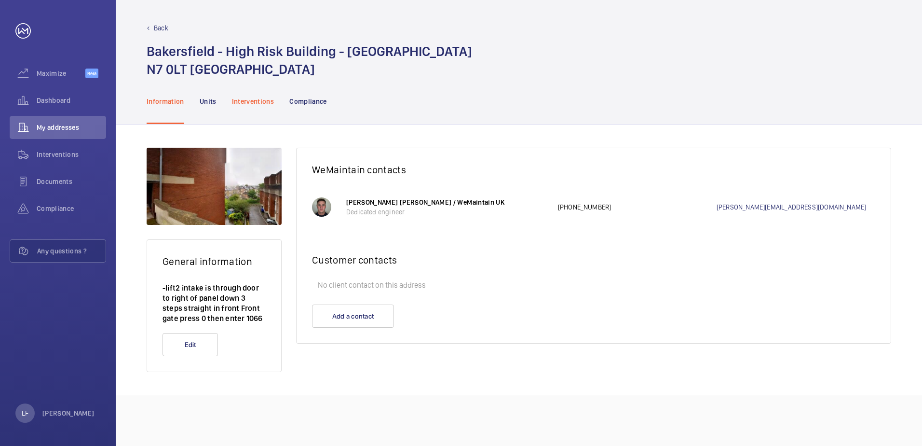
click at [247, 105] on p "Interventions" at bounding box center [253, 101] width 42 height 10
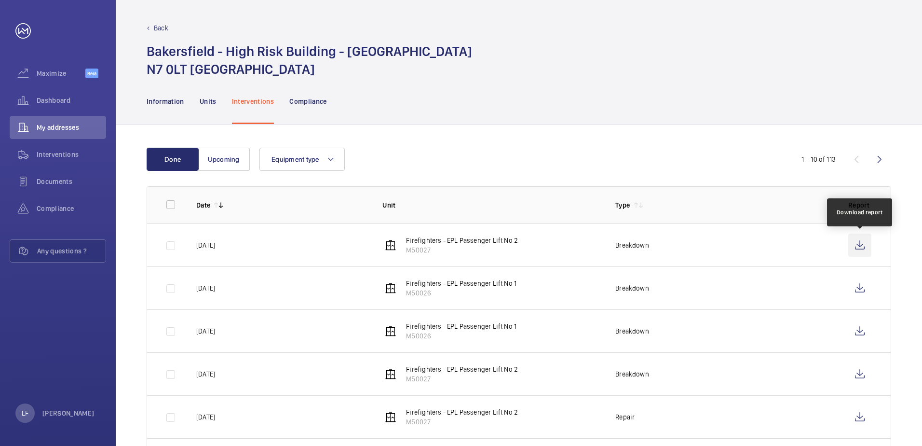
click at [853, 248] on wm-front-icon-button at bounding box center [860, 245] width 23 height 23
click at [859, 287] on wm-front-icon-button at bounding box center [860, 287] width 23 height 23
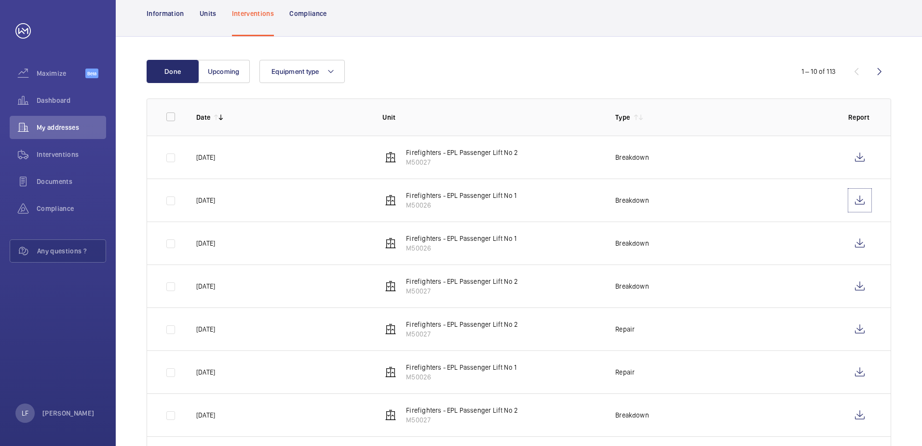
scroll to position [96, 0]
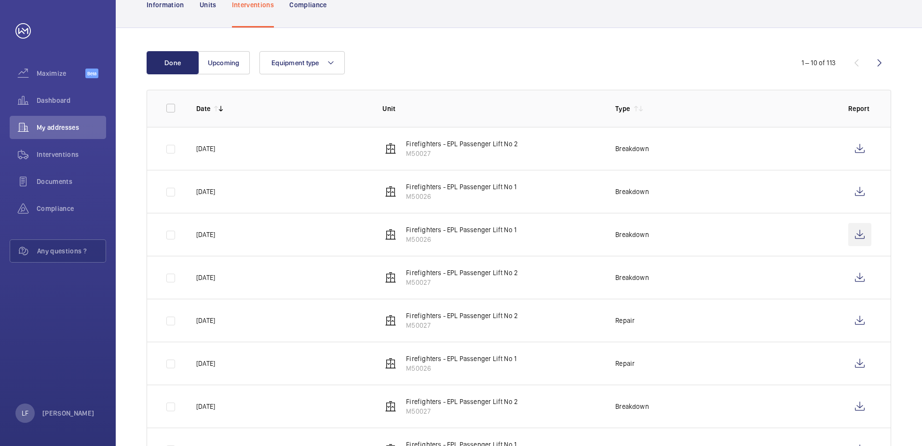
click at [855, 234] on wm-front-icon-button at bounding box center [860, 234] width 23 height 23
click at [863, 278] on wm-front-icon-button at bounding box center [860, 277] width 23 height 23
click at [853, 320] on wm-front-icon-button at bounding box center [860, 320] width 23 height 23
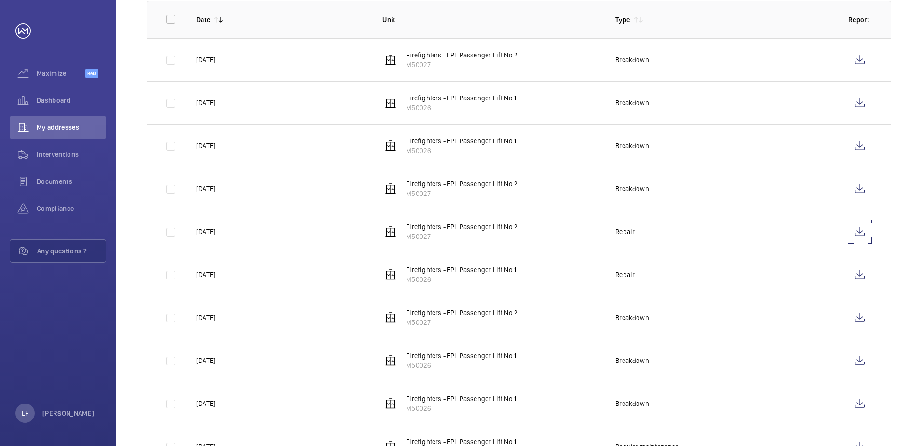
scroll to position [193, 0]
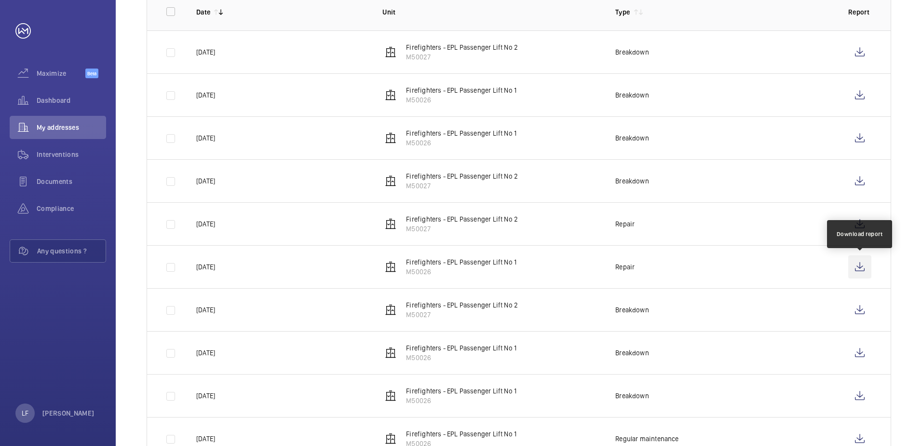
click at [854, 275] on wm-front-icon-button at bounding box center [860, 266] width 23 height 23
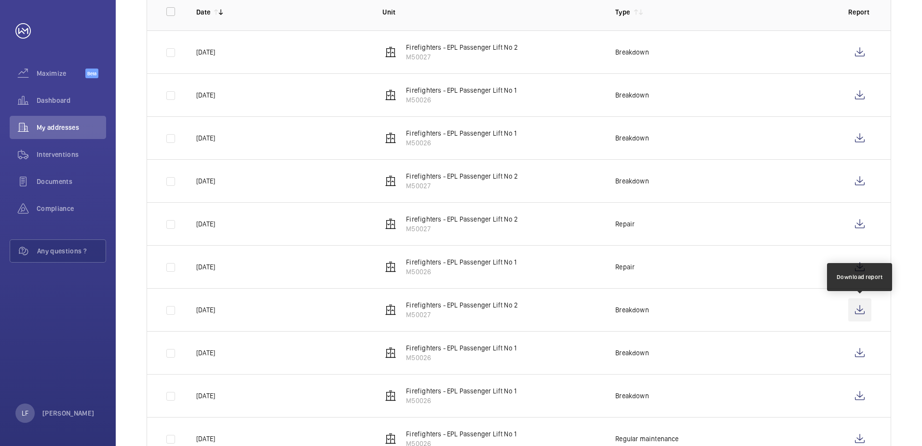
click at [856, 311] on wm-front-icon-button at bounding box center [860, 309] width 23 height 23
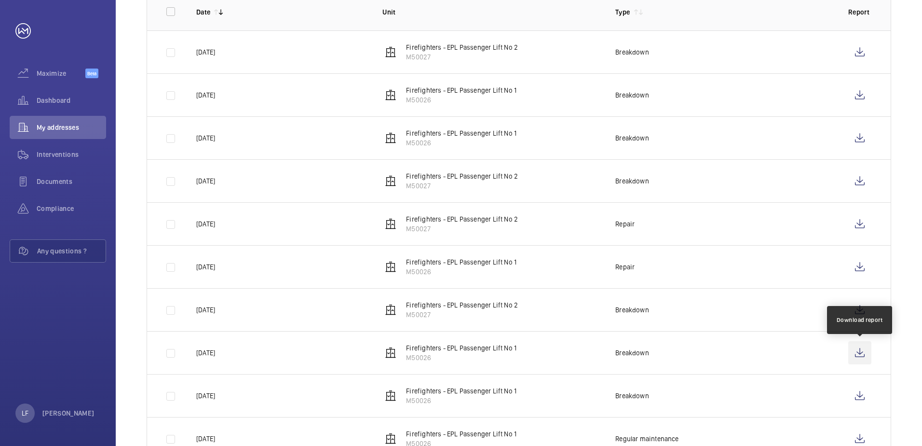
click at [860, 351] on wm-front-icon-button at bounding box center [860, 352] width 23 height 23
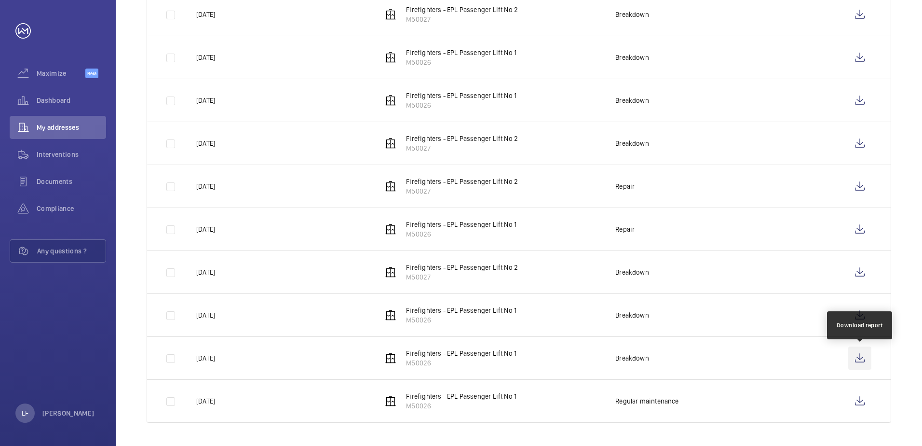
click at [867, 356] on wm-front-icon-button at bounding box center [860, 357] width 23 height 23
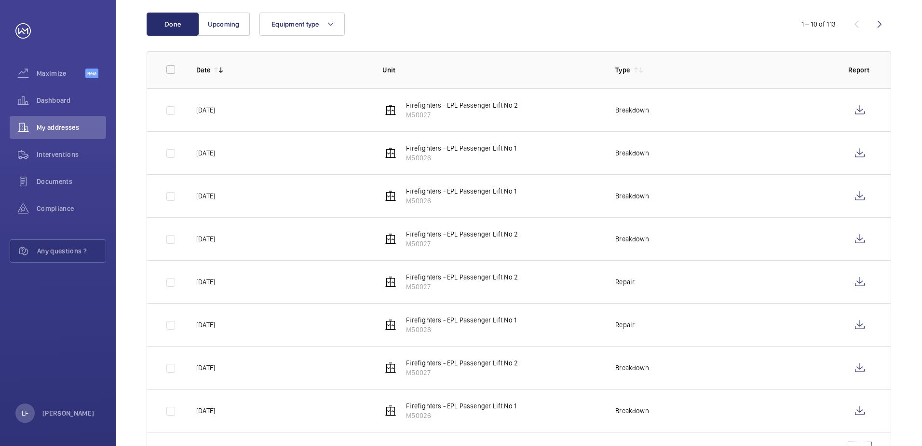
scroll to position [134, 0]
click at [875, 18] on wm-front-icon-button at bounding box center [879, 25] width 23 height 23
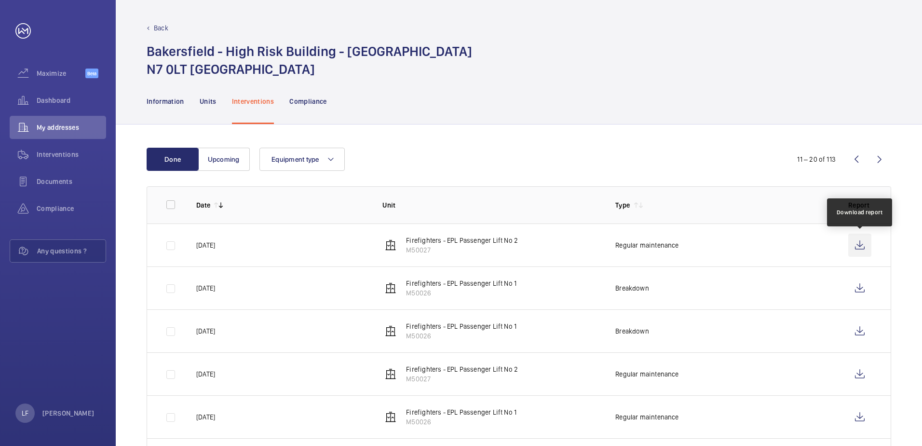
click at [860, 245] on wm-front-icon-button at bounding box center [860, 245] width 23 height 23
click at [863, 290] on wm-front-icon-button at bounding box center [860, 287] width 23 height 23
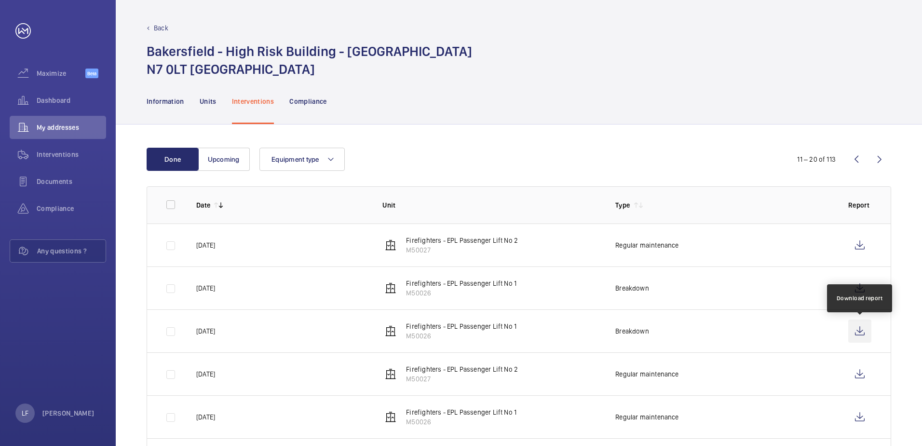
click at [867, 333] on wm-front-icon-button at bounding box center [860, 330] width 23 height 23
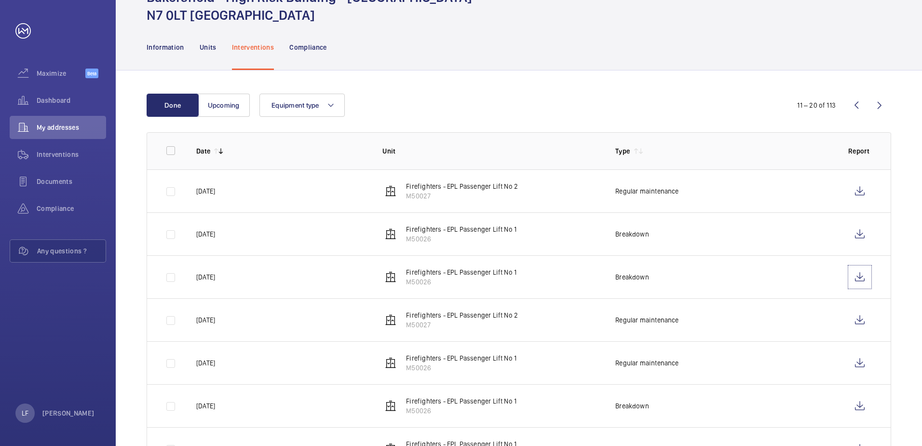
scroll to position [96, 0]
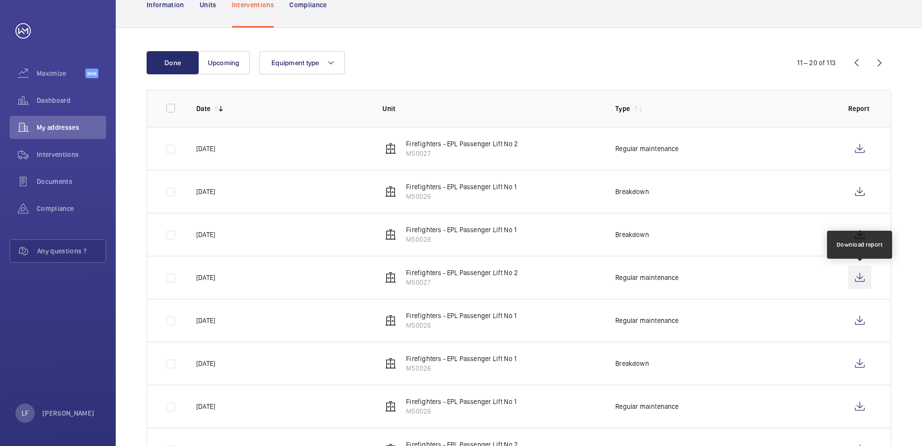
click at [854, 279] on wm-front-icon-button at bounding box center [860, 277] width 23 height 23
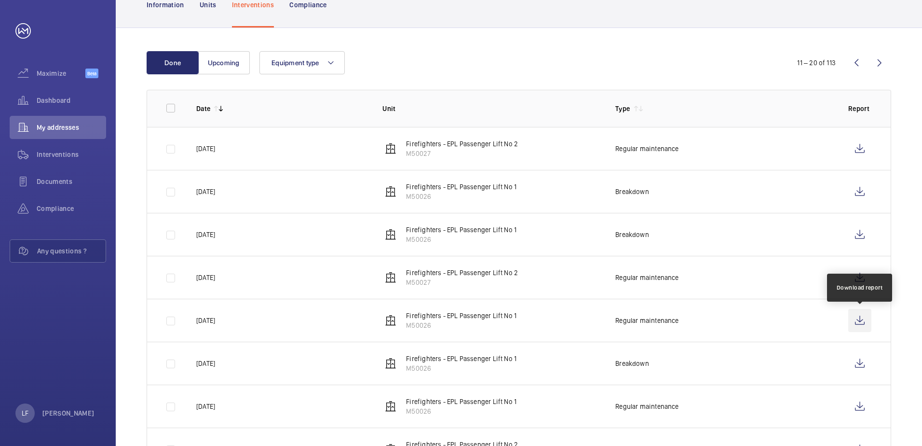
click at [864, 321] on wm-front-icon-button at bounding box center [860, 320] width 23 height 23
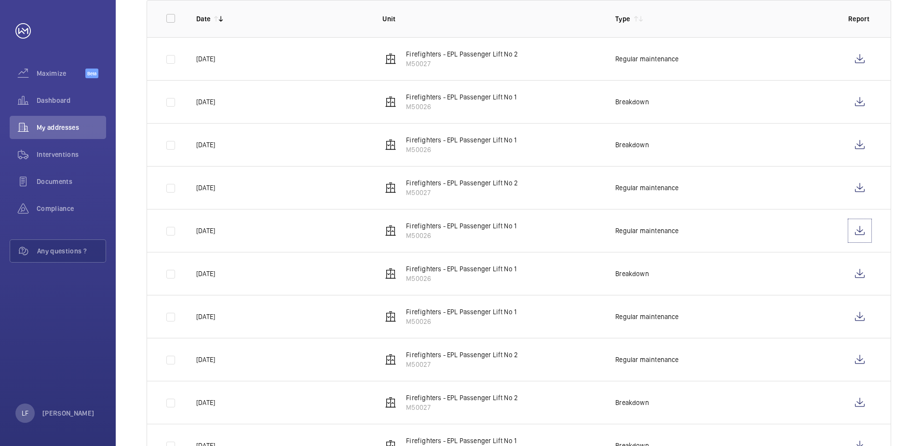
scroll to position [193, 0]
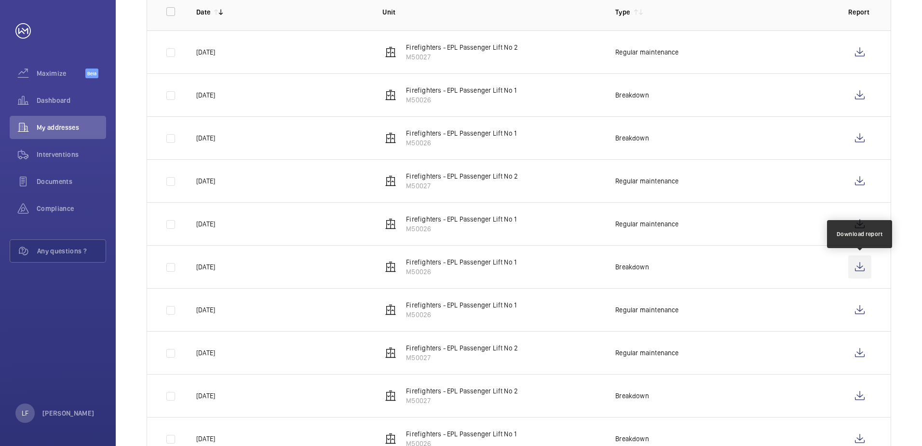
click at [863, 265] on wm-front-icon-button at bounding box center [860, 266] width 23 height 23
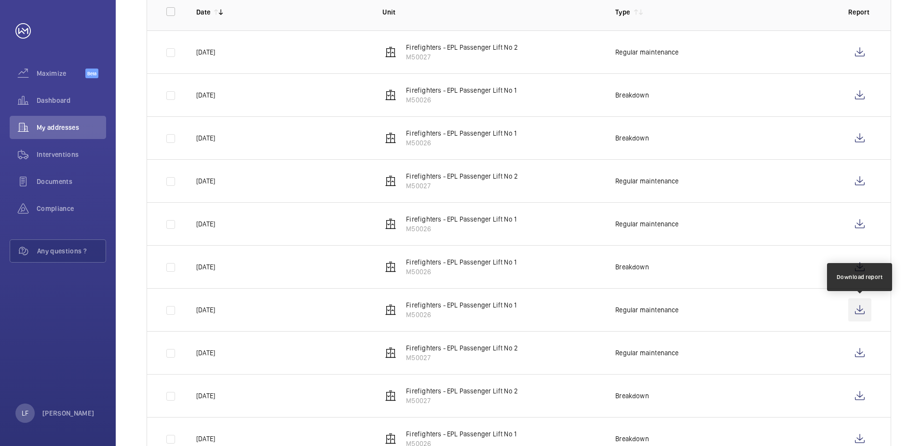
click at [857, 312] on wm-front-icon-button at bounding box center [860, 309] width 23 height 23
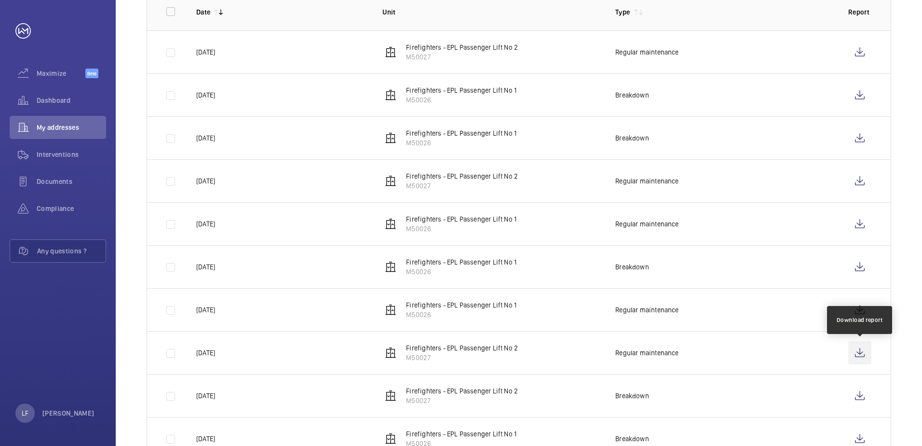
click at [854, 353] on wm-front-icon-button at bounding box center [860, 352] width 23 height 23
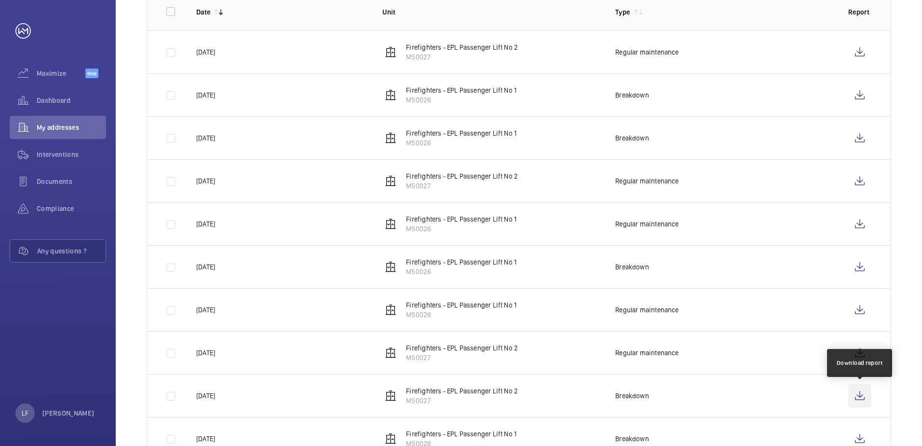
click at [858, 392] on wm-front-icon-button at bounding box center [860, 395] width 23 height 23
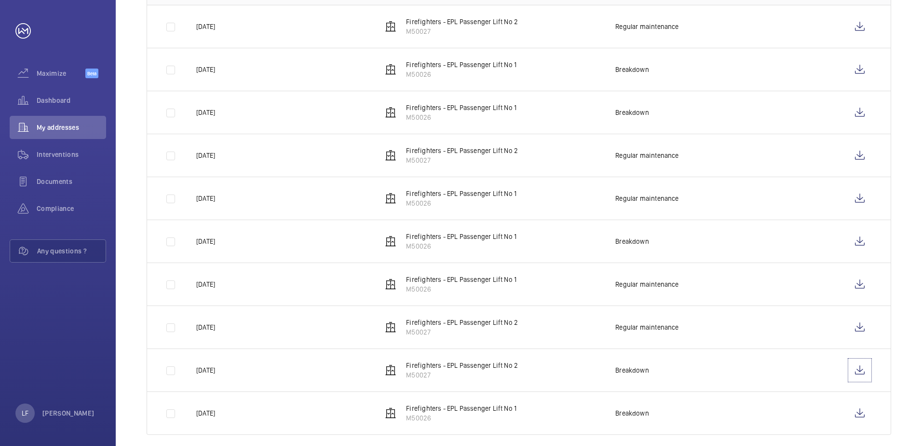
scroll to position [231, 0]
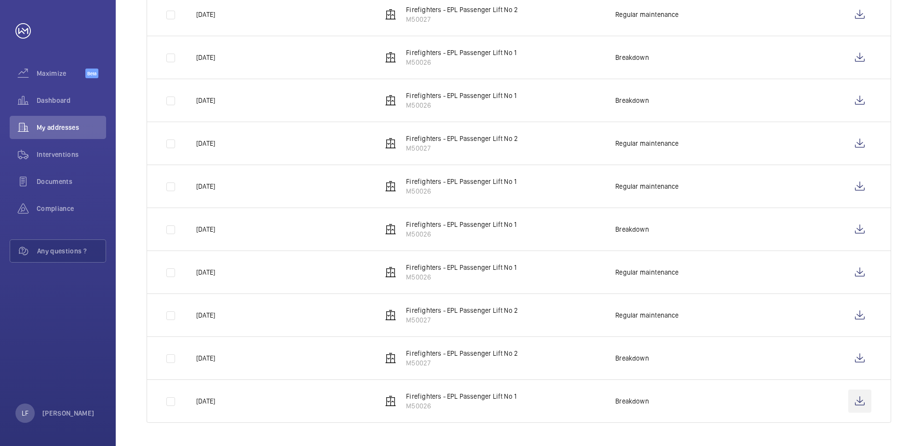
click at [858, 399] on wm-front-icon-button at bounding box center [860, 400] width 23 height 23
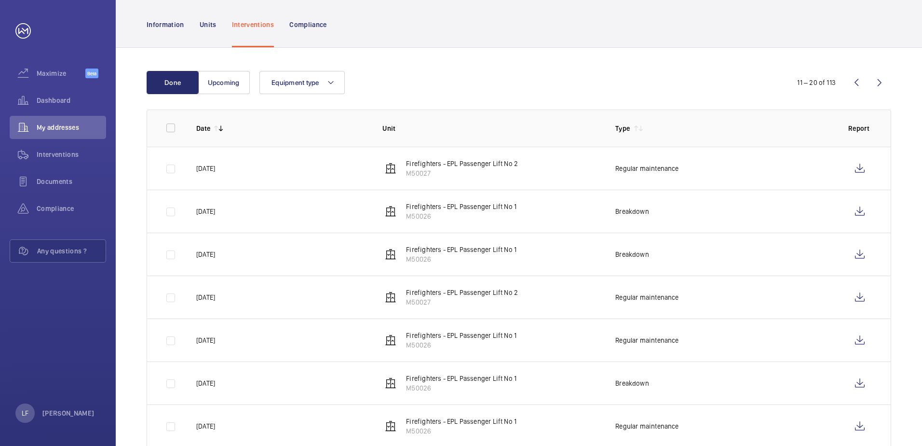
scroll to position [38, 0]
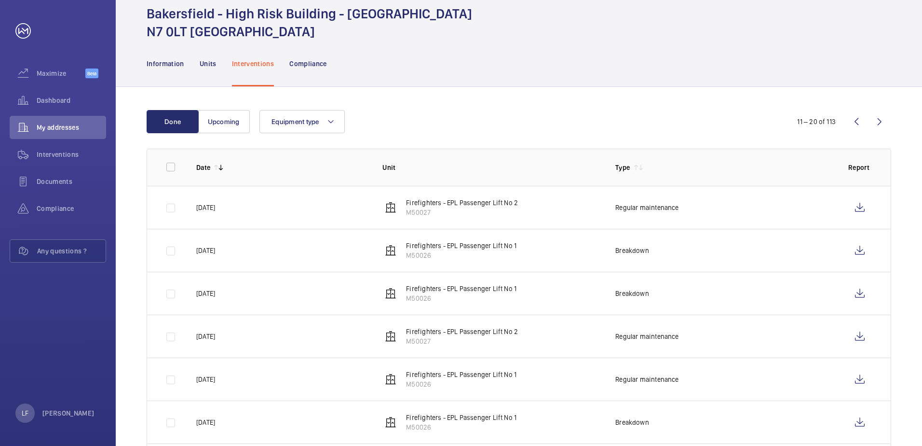
click at [881, 123] on wm-front-icon-button at bounding box center [879, 121] width 23 height 23
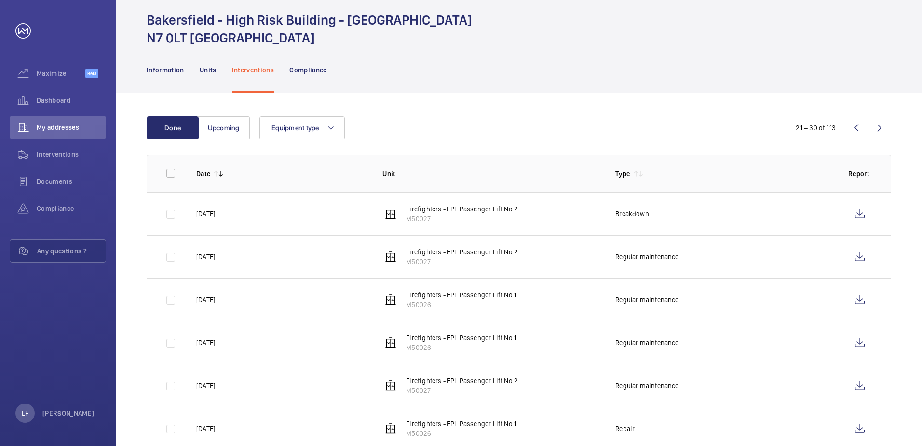
scroll to position [48, 0]
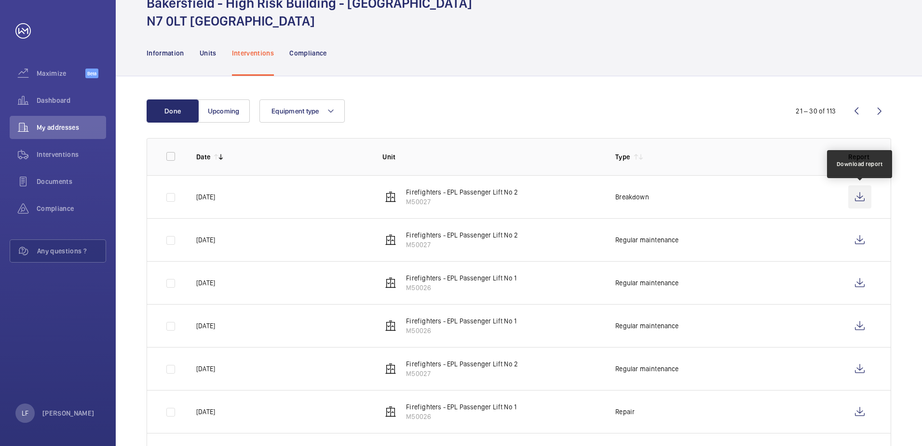
click at [849, 195] on wm-front-icon-button at bounding box center [860, 196] width 23 height 23
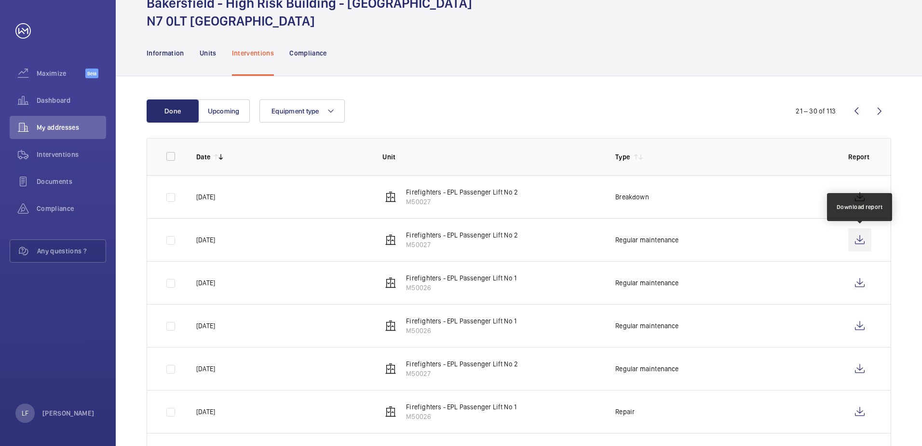
click at [865, 241] on wm-front-icon-button at bounding box center [860, 239] width 23 height 23
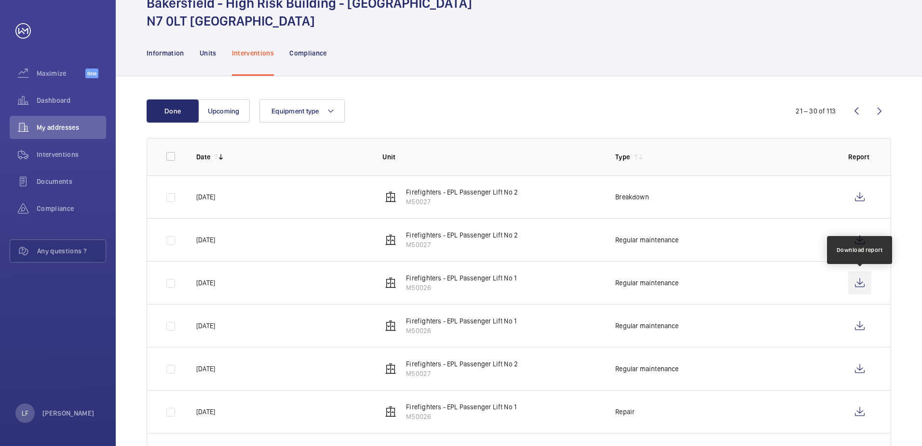
click at [867, 282] on wm-front-icon-button at bounding box center [860, 282] width 23 height 23
click at [857, 328] on wm-front-icon-button at bounding box center [860, 325] width 23 height 23
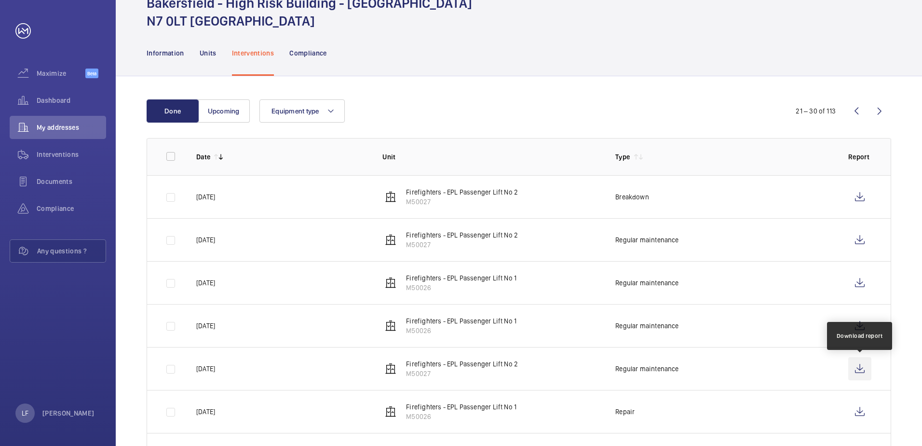
click at [862, 368] on wm-front-icon-button at bounding box center [860, 368] width 23 height 23
